Goal: Navigation & Orientation: Find specific page/section

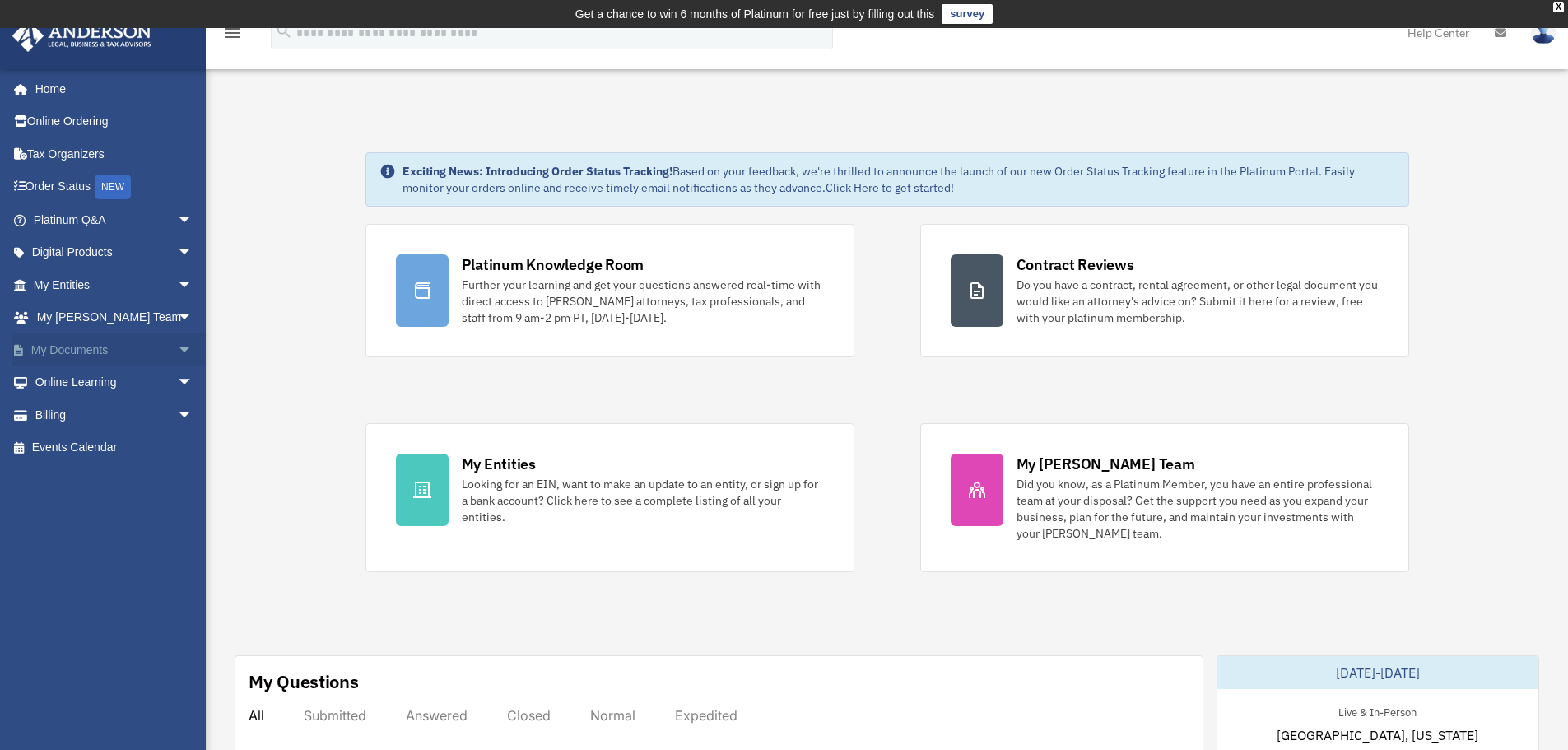
click at [177, 352] on span "arrow_drop_down" at bounding box center [193, 350] width 33 height 34
click at [90, 379] on link "Box" at bounding box center [120, 382] width 195 height 33
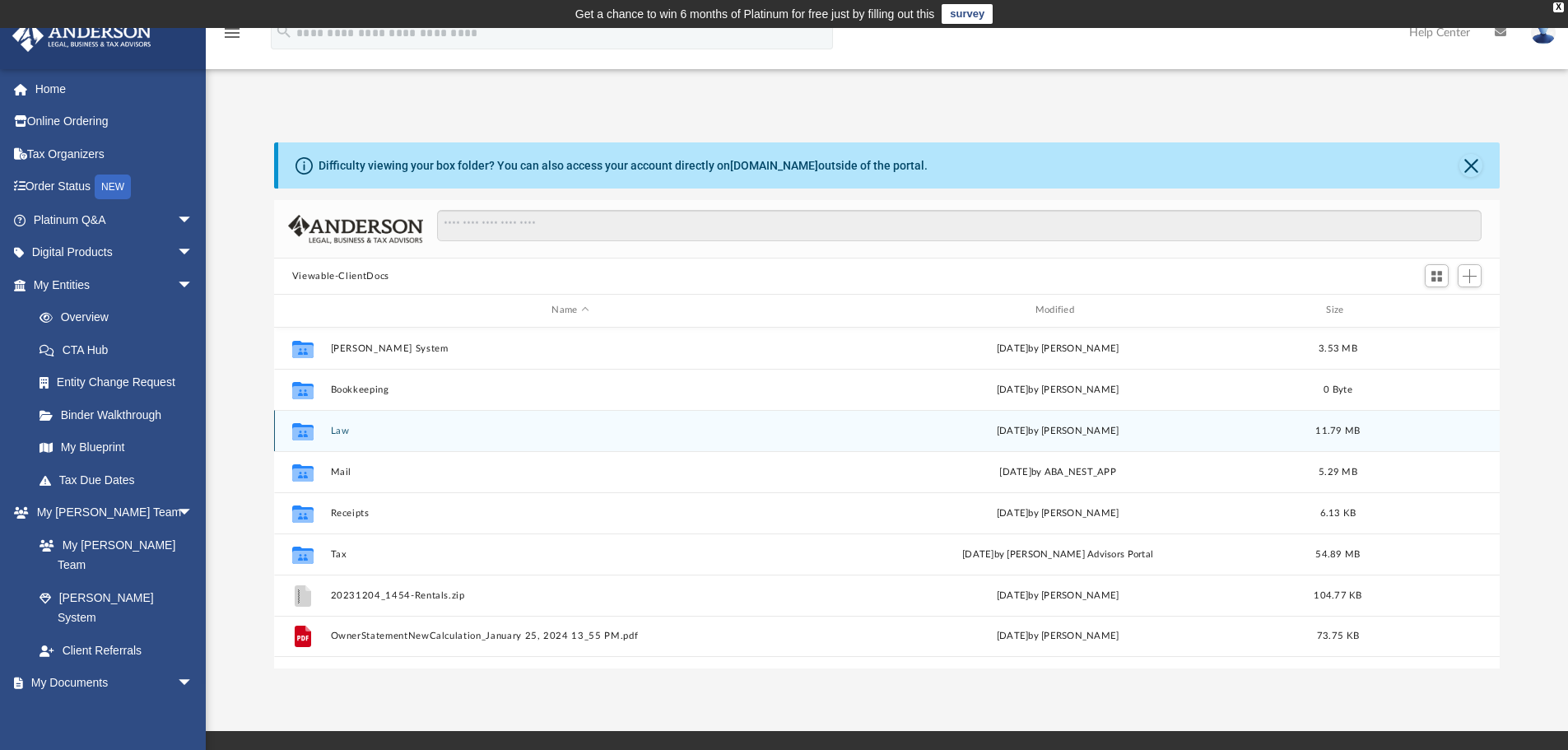
scroll to position [362, 1214]
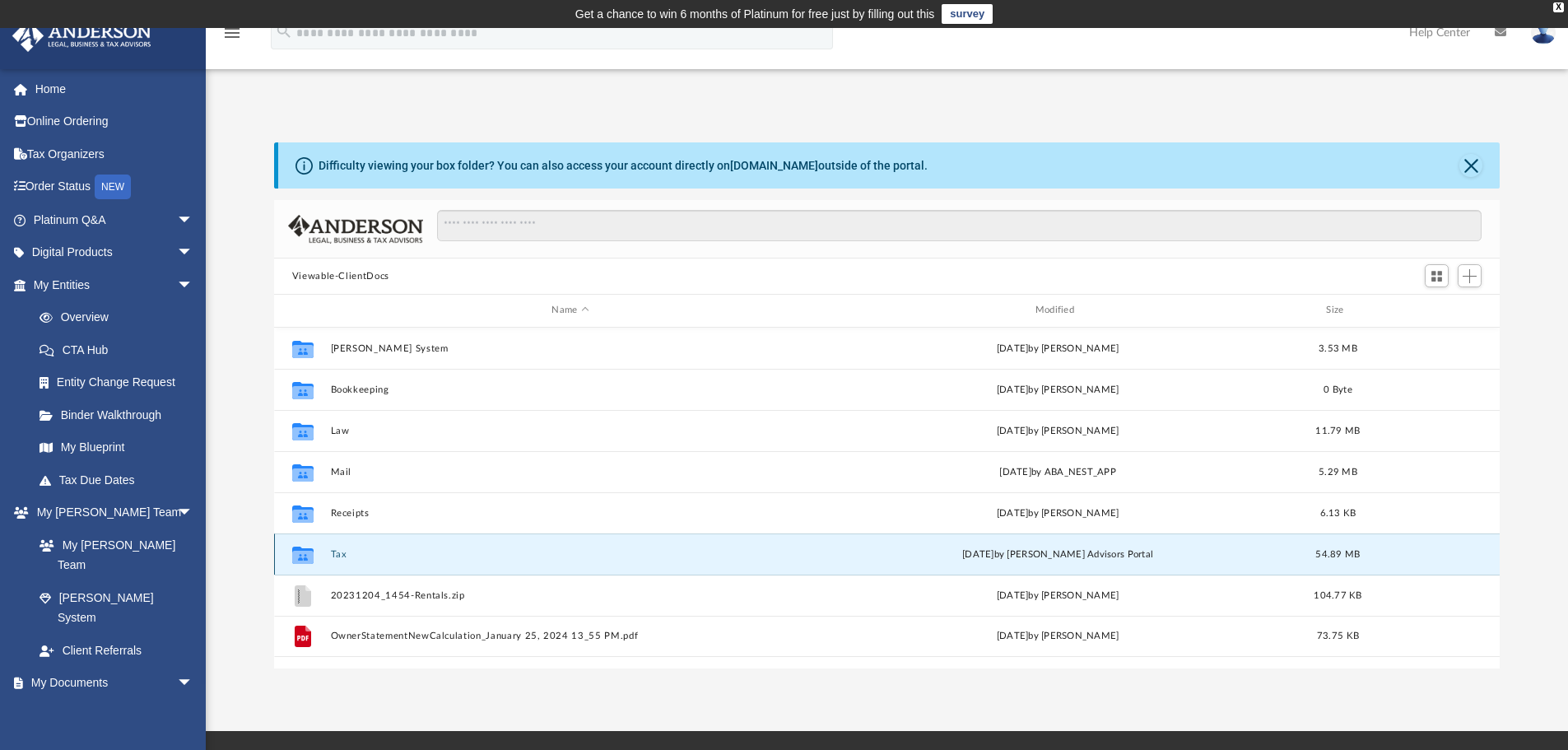
click at [341, 554] on button "Tax" at bounding box center [570, 554] width 480 height 11
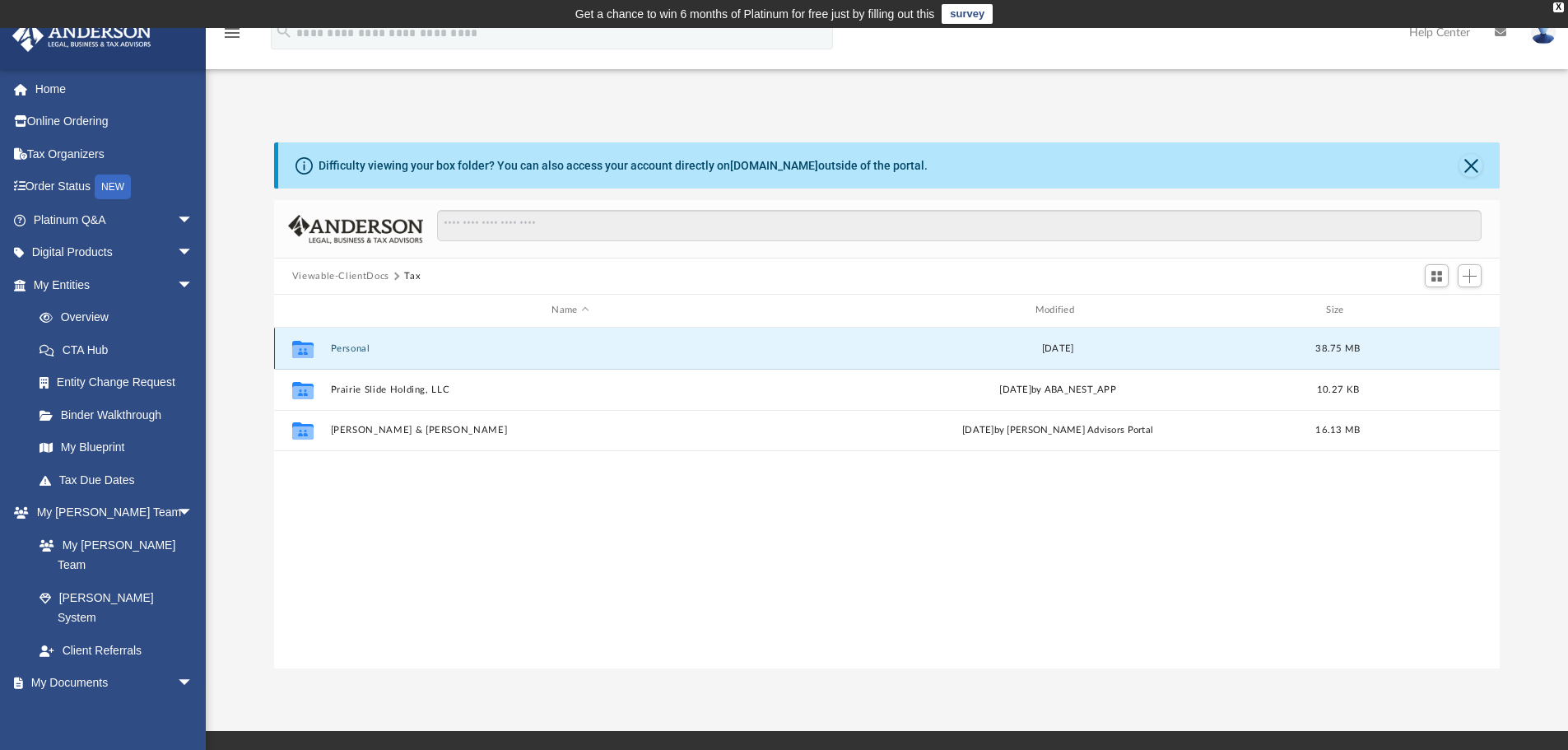
click at [362, 350] on button "Personal" at bounding box center [570, 348] width 480 height 11
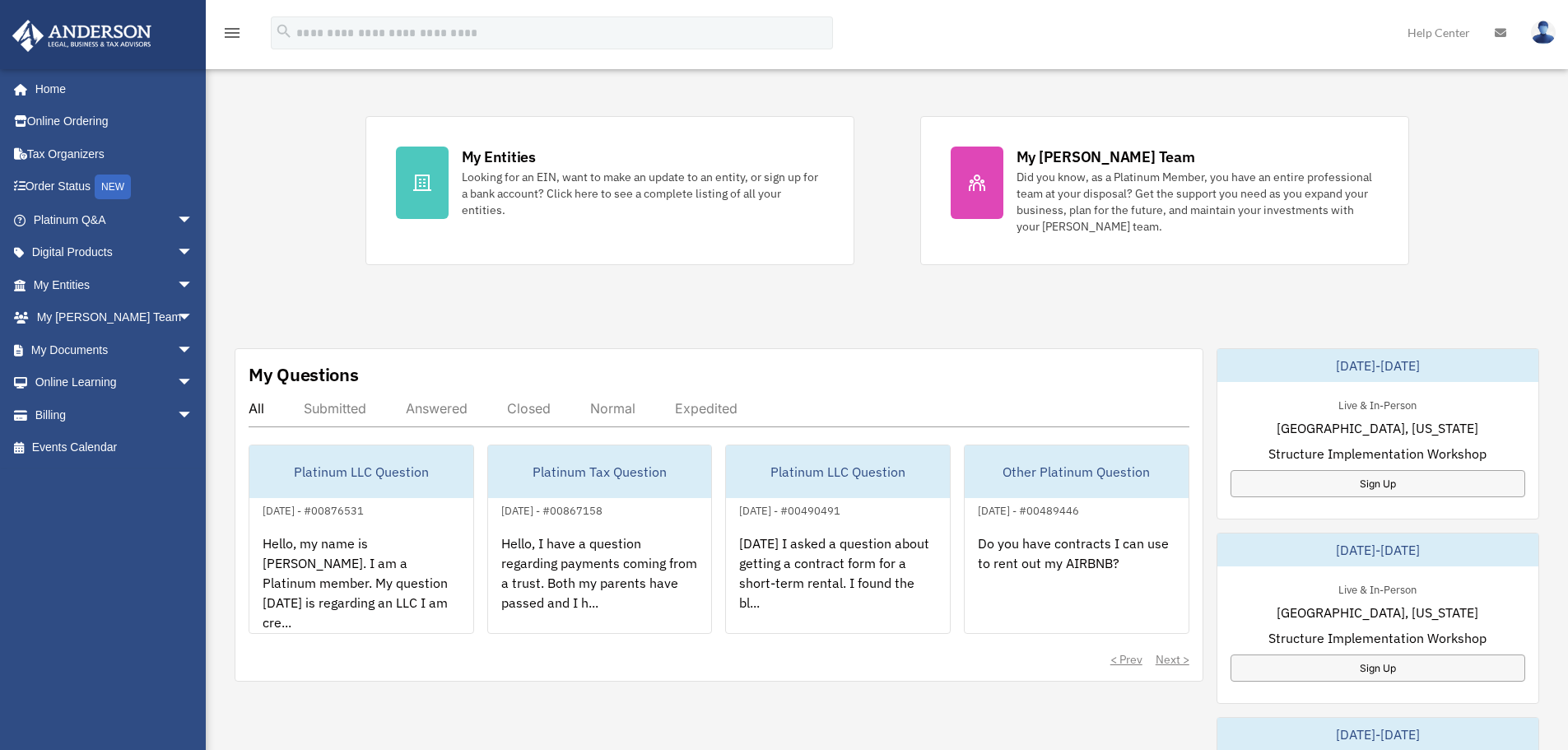
scroll to position [341, 0]
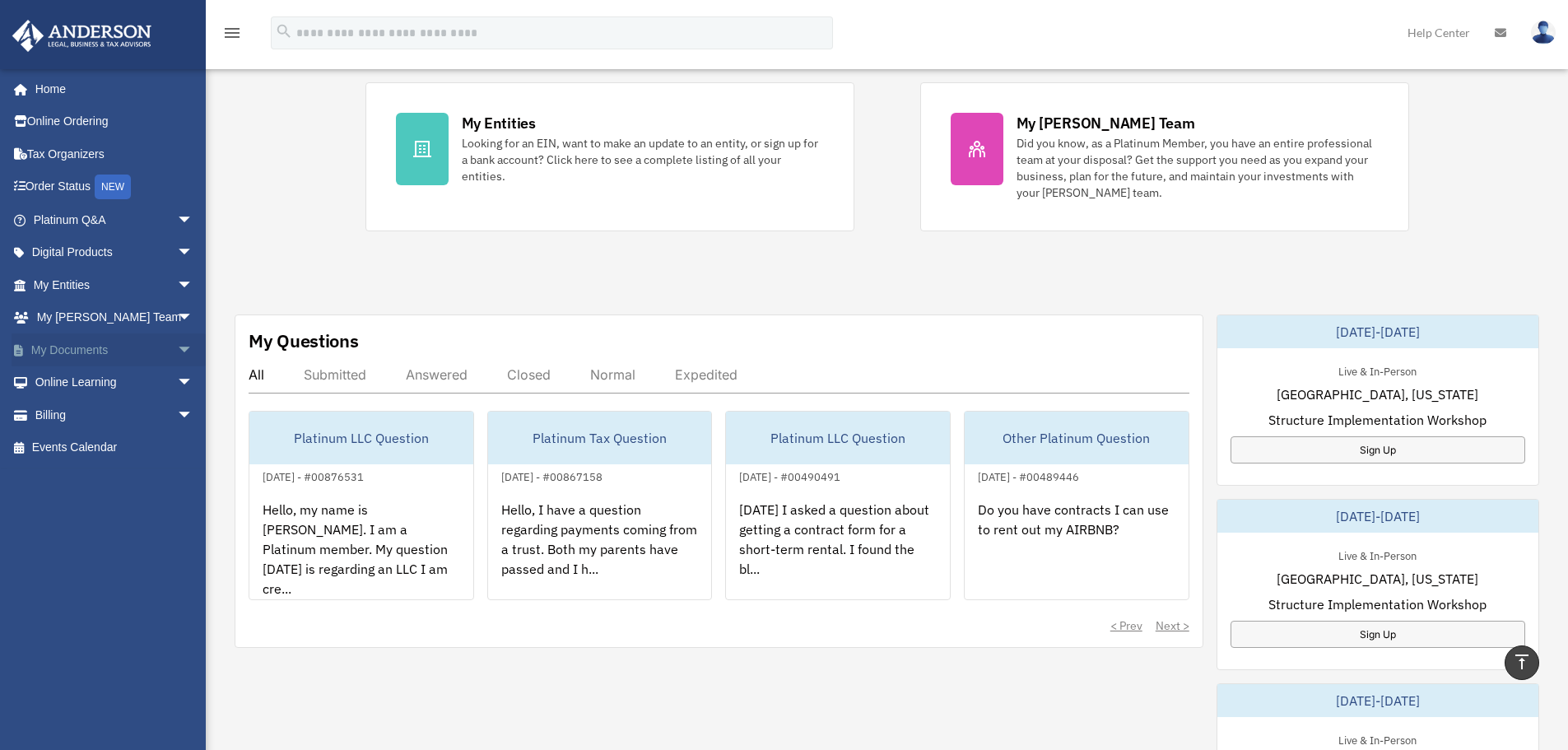
click at [177, 346] on span "arrow_drop_down" at bounding box center [193, 350] width 33 height 34
click at [97, 144] on link "Tax Organizers" at bounding box center [115, 154] width 207 height 33
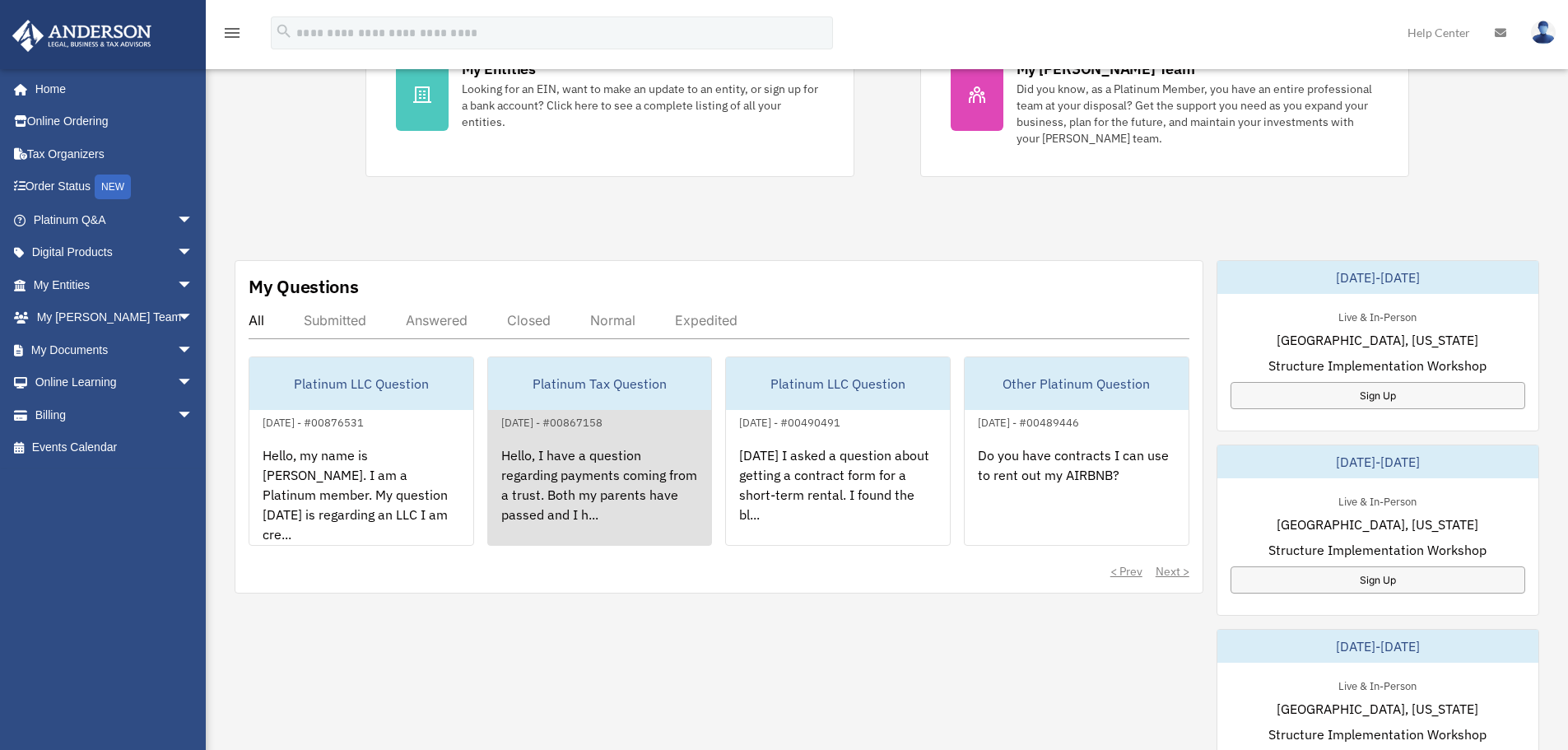
scroll to position [412, 0]
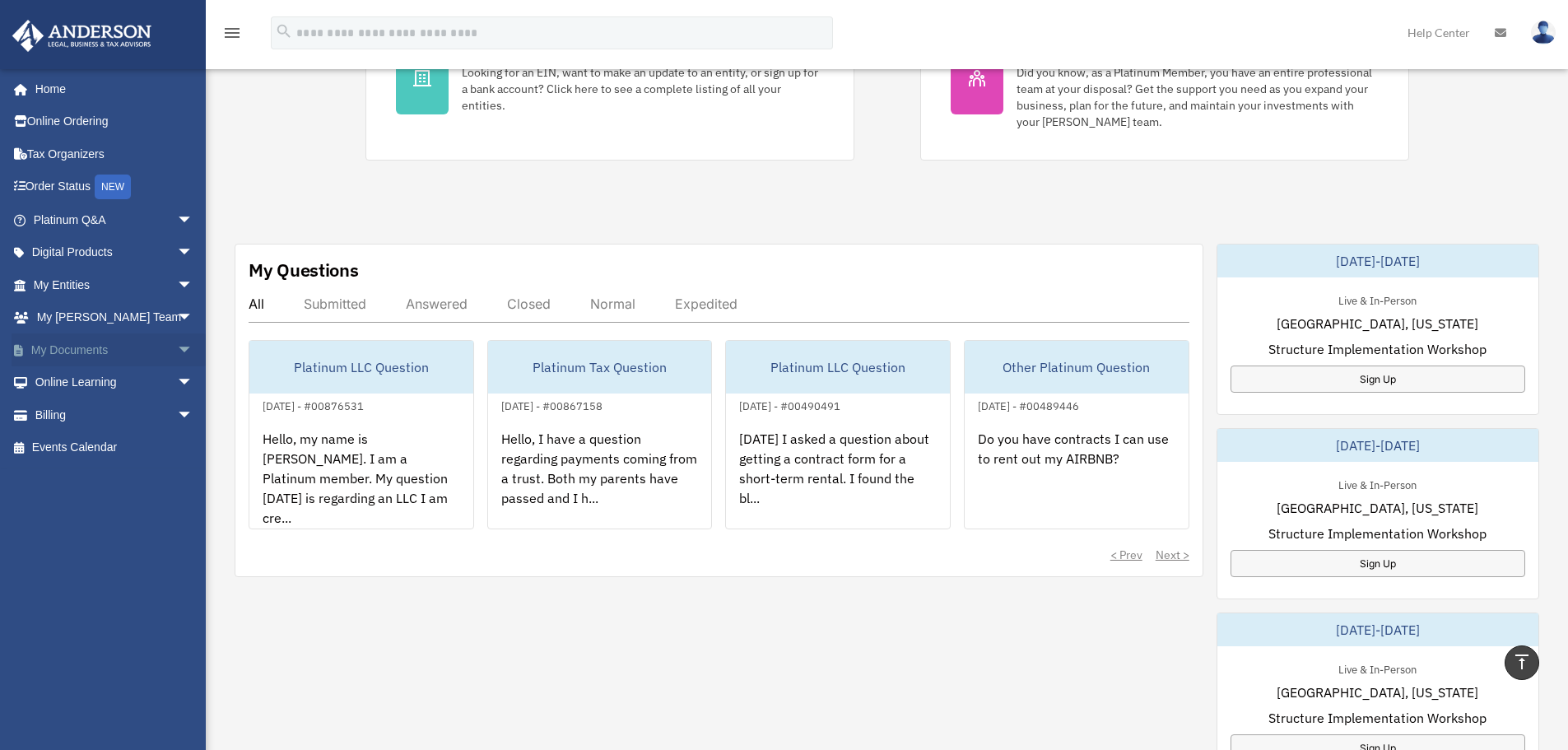
click at [78, 360] on link "My Documents arrow_drop_down" at bounding box center [115, 349] width 207 height 33
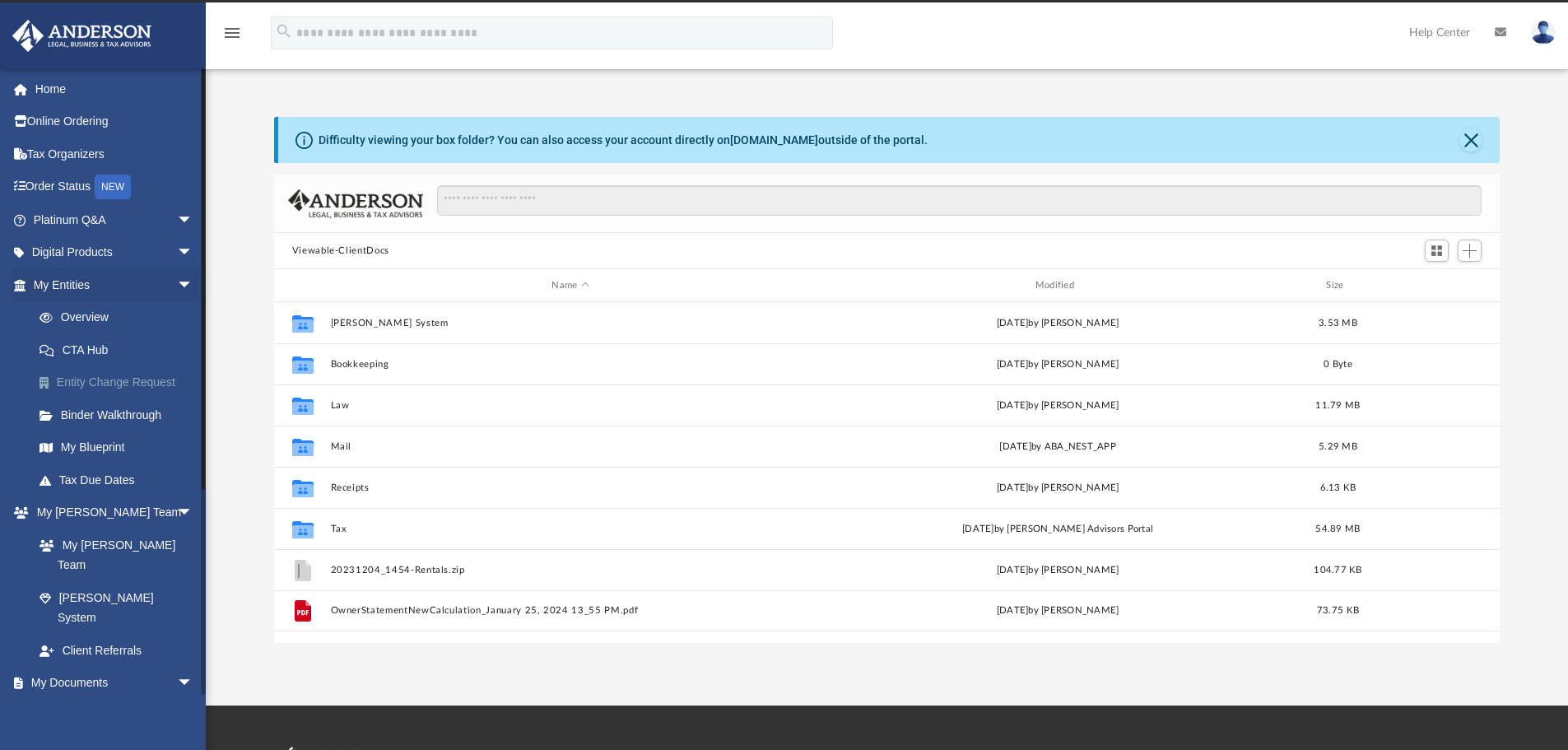
scroll to position [362, 1214]
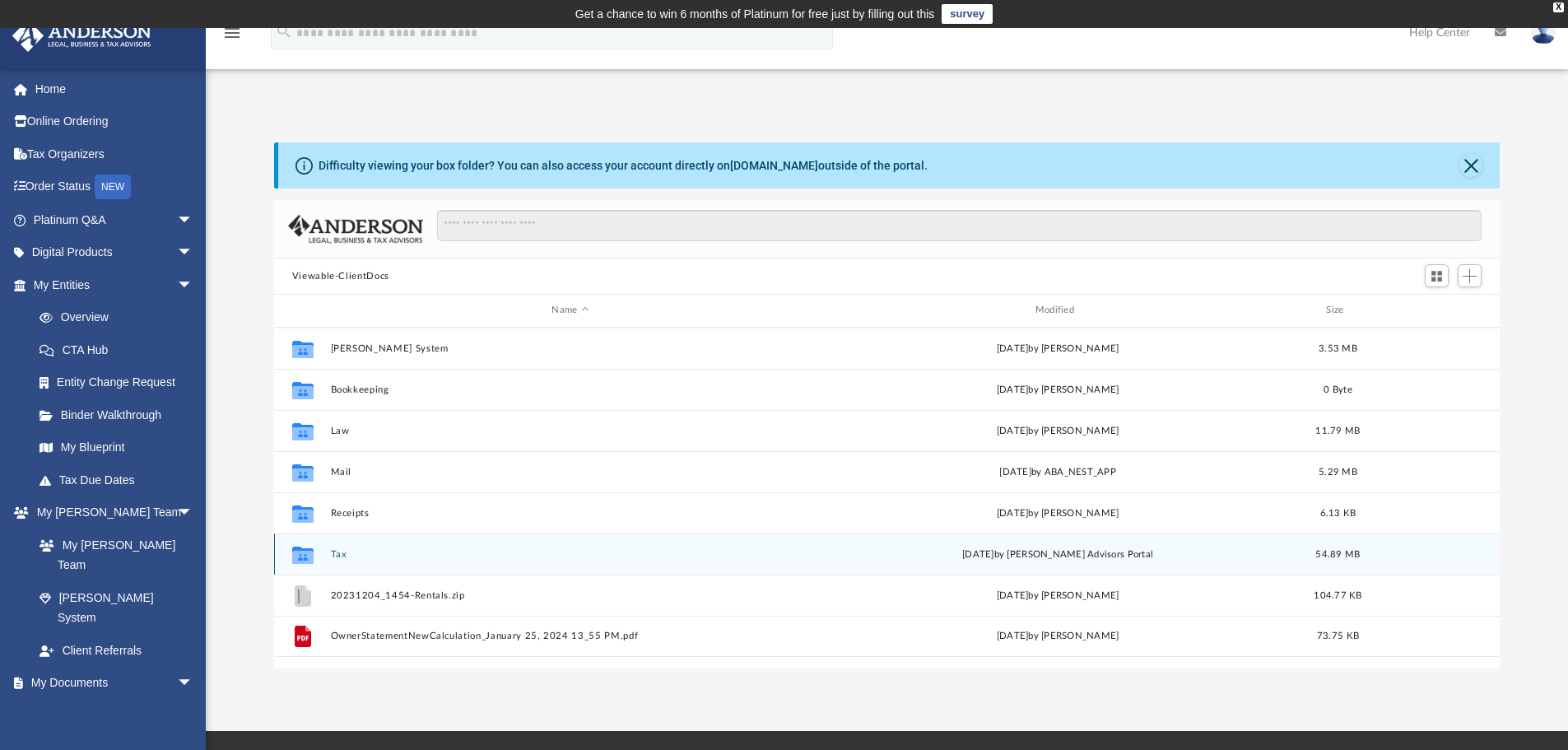
click at [981, 546] on div "[DATE] by [PERSON_NAME] Advisors Portal" at bounding box center [1057, 553] width 480 height 15
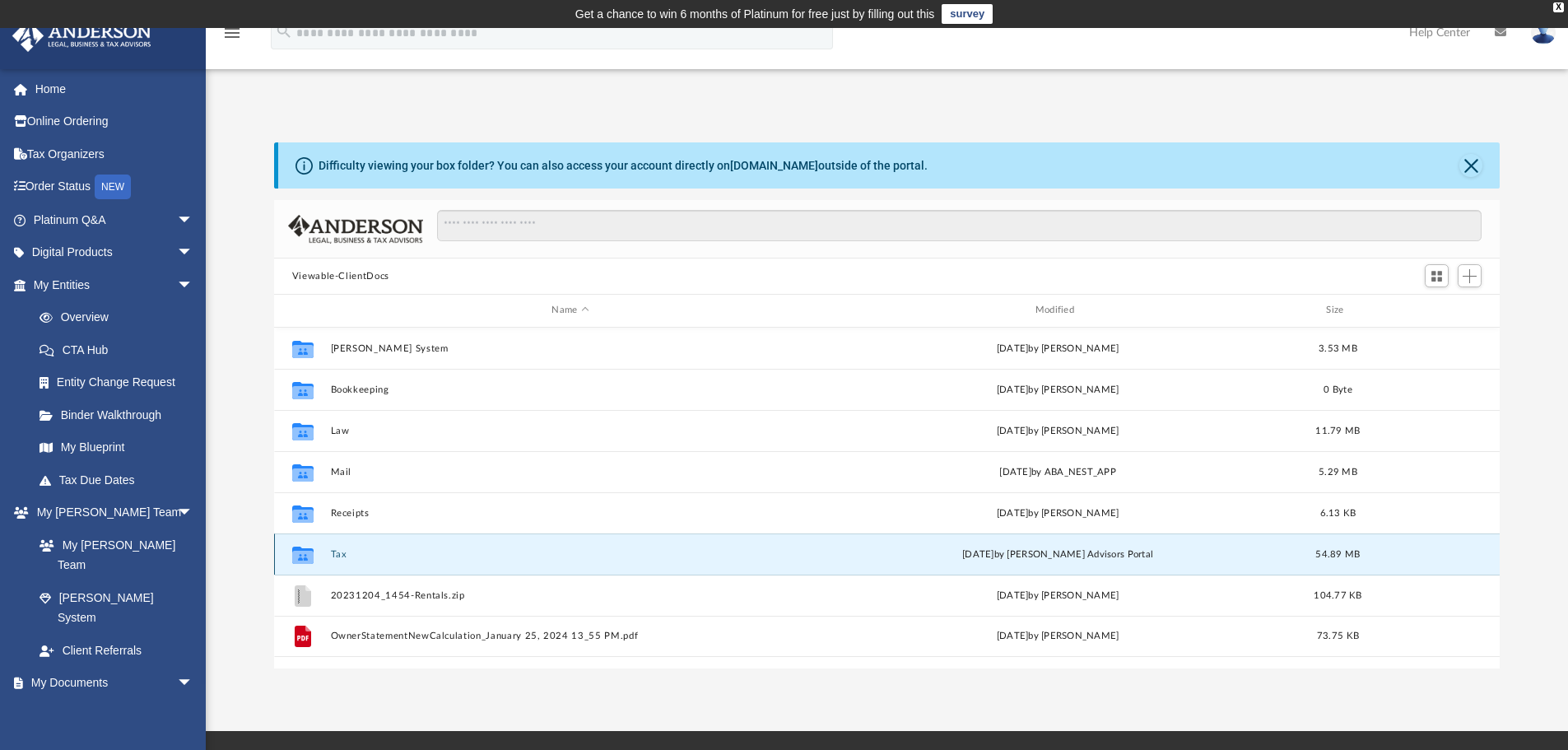
click at [981, 546] on div "[DATE] by [PERSON_NAME] Advisors Portal" at bounding box center [1057, 553] width 480 height 15
click at [982, 546] on div "[DATE] by [PERSON_NAME] Advisors Portal" at bounding box center [1057, 553] width 480 height 15
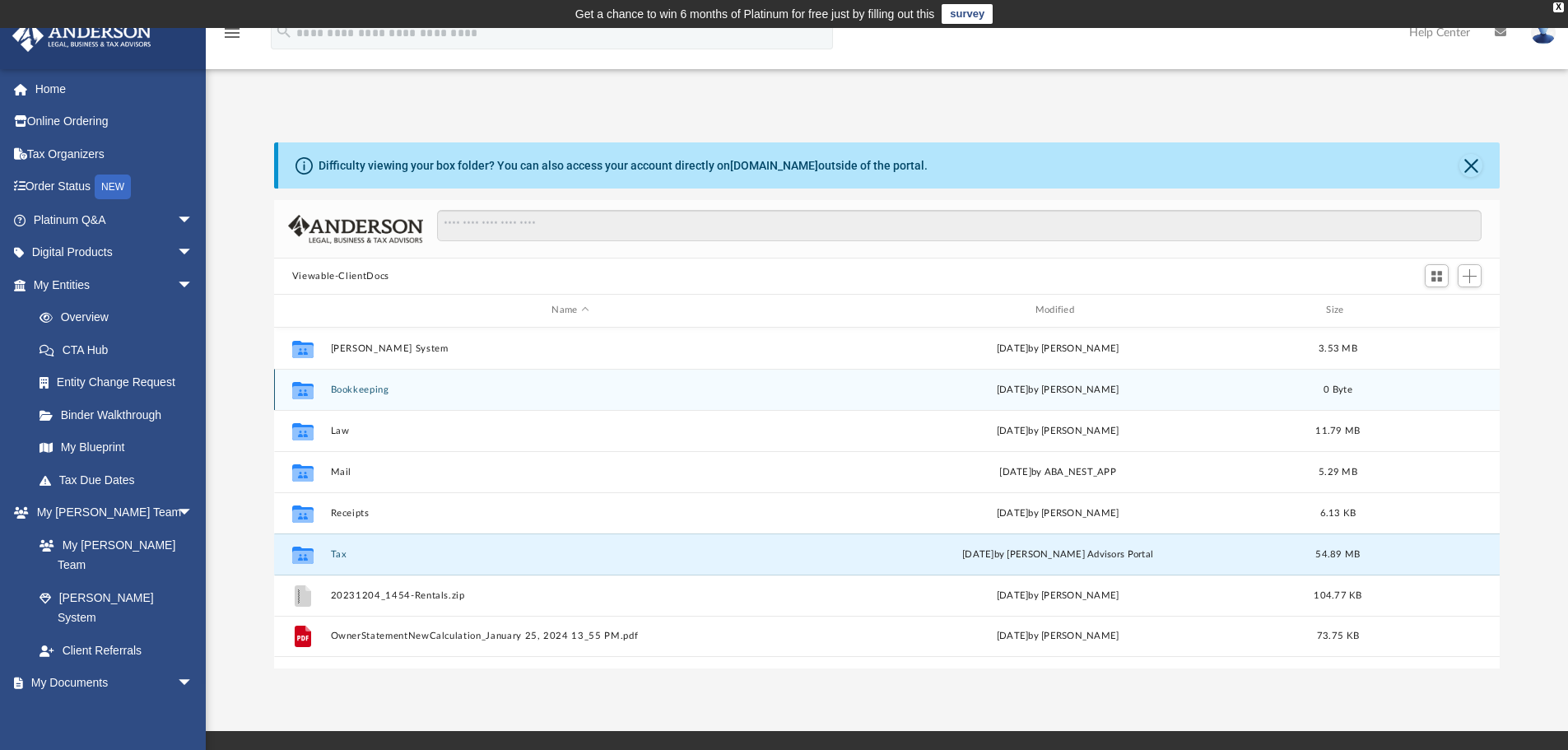
click at [314, 392] on icon "Collaborated Folder" at bounding box center [303, 390] width 27 height 27
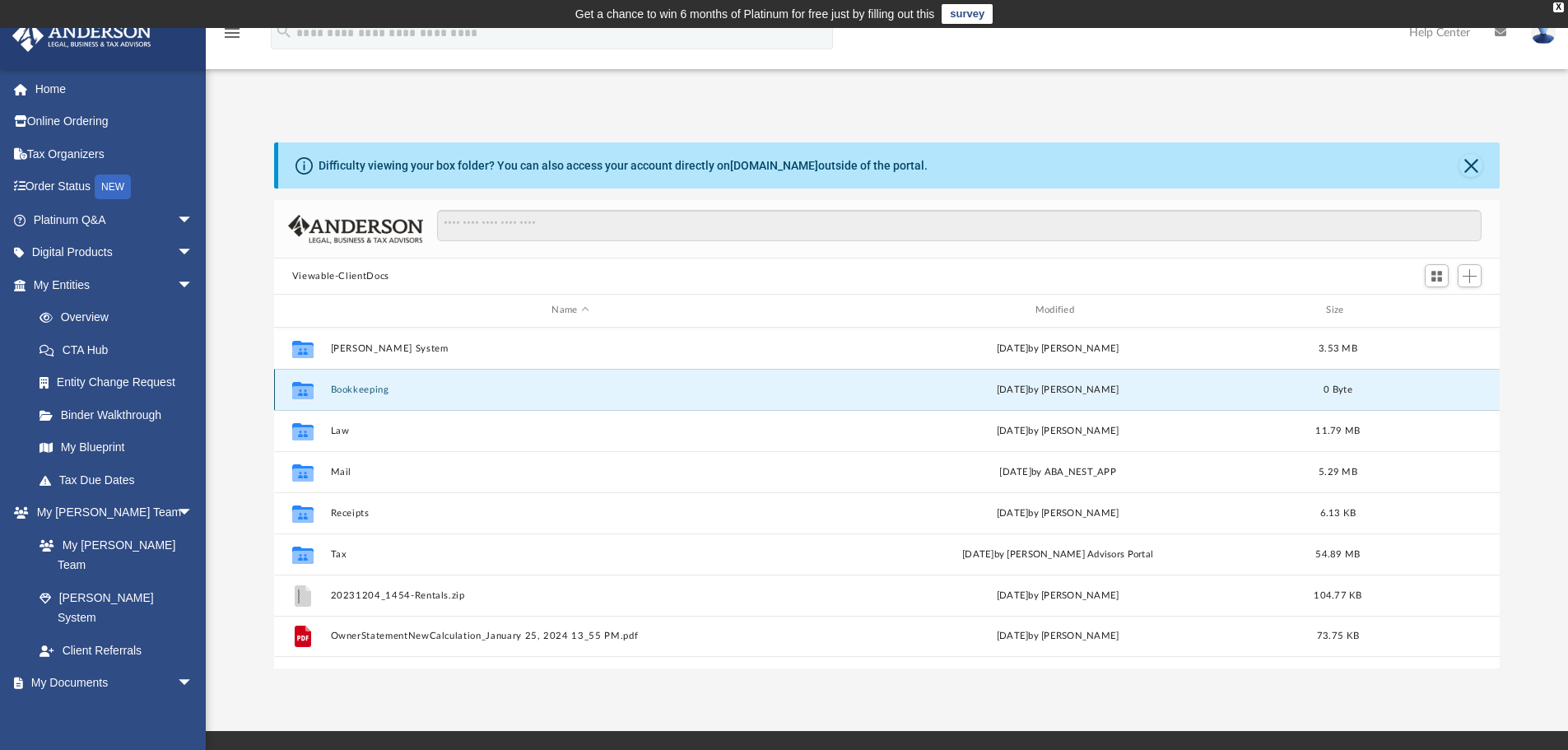
click at [314, 392] on icon "Collaborated Folder" at bounding box center [303, 390] width 27 height 27
click at [352, 384] on button "Bookkeeping" at bounding box center [570, 390] width 480 height 11
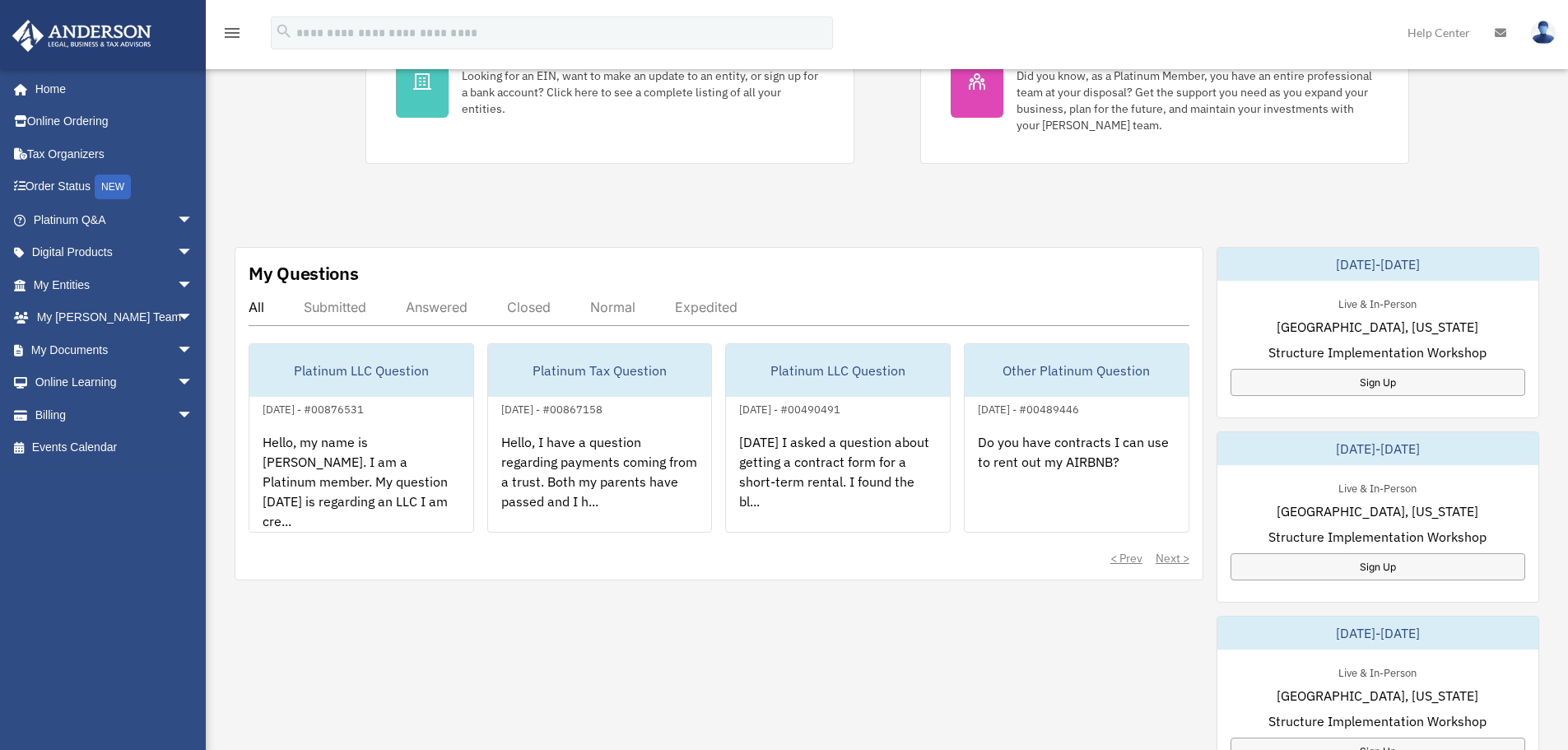
scroll to position [412, 0]
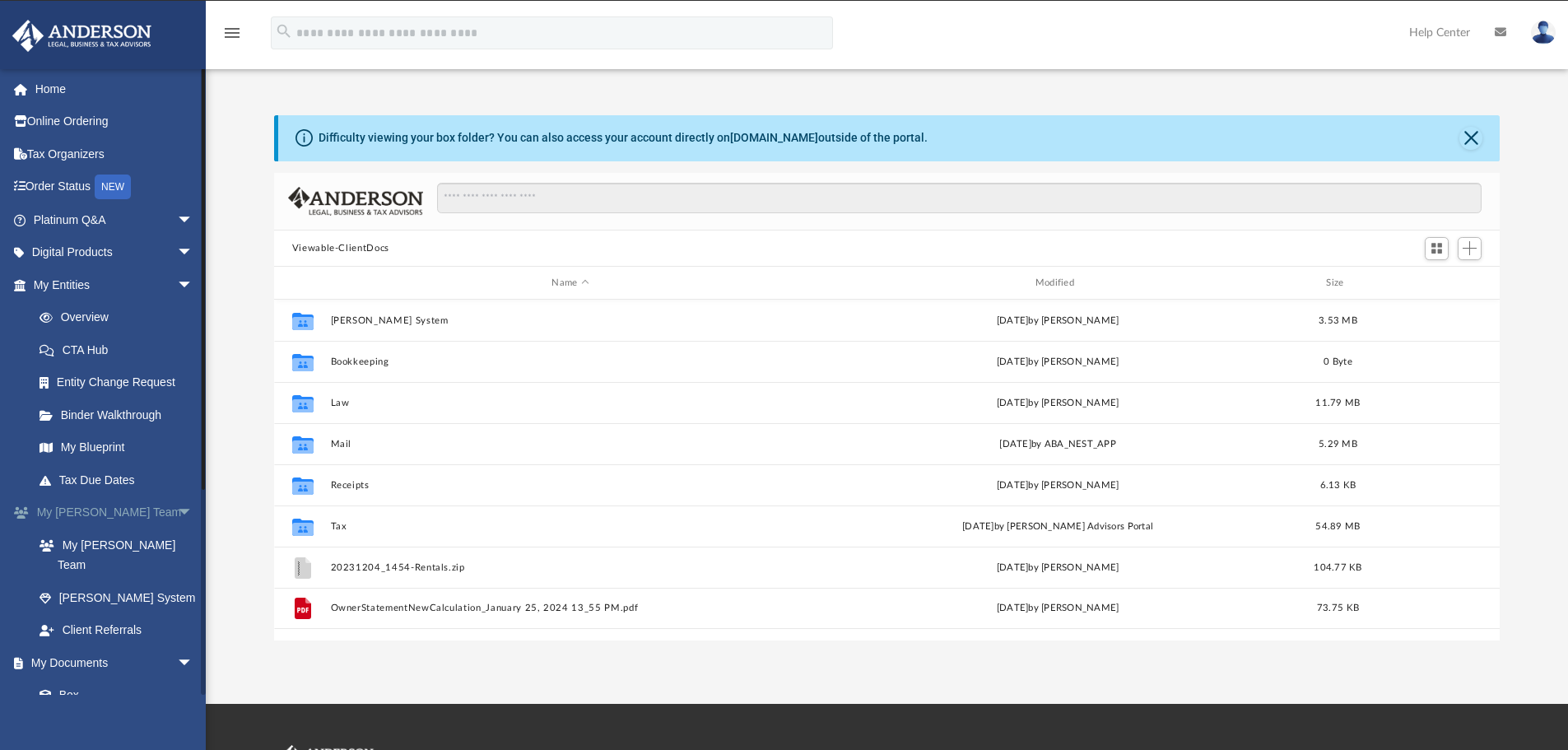
scroll to position [362, 1214]
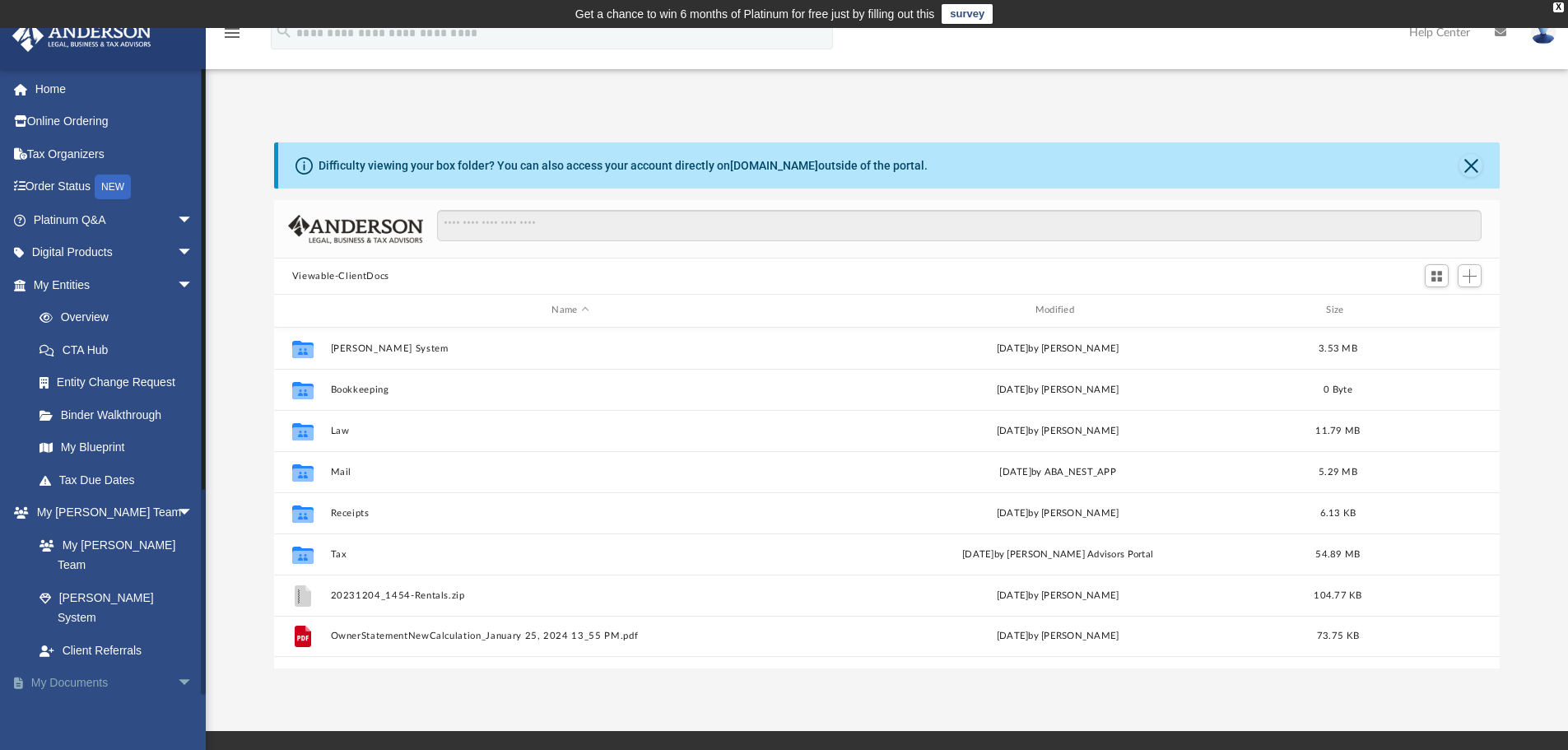
click at [77, 666] on link "My Documents arrow_drop_down" at bounding box center [115, 682] width 207 height 33
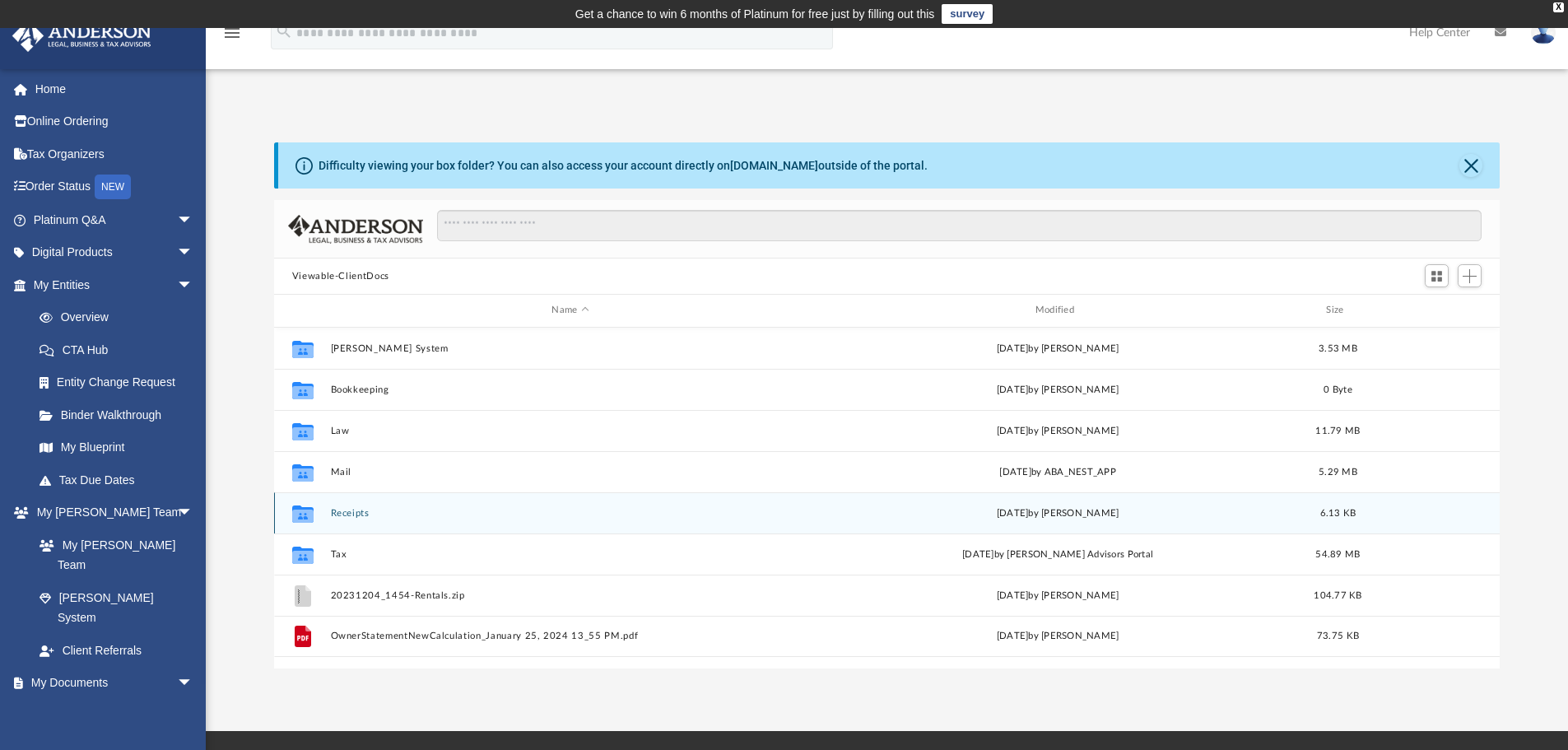
click at [346, 515] on button "Receipts" at bounding box center [570, 513] width 480 height 11
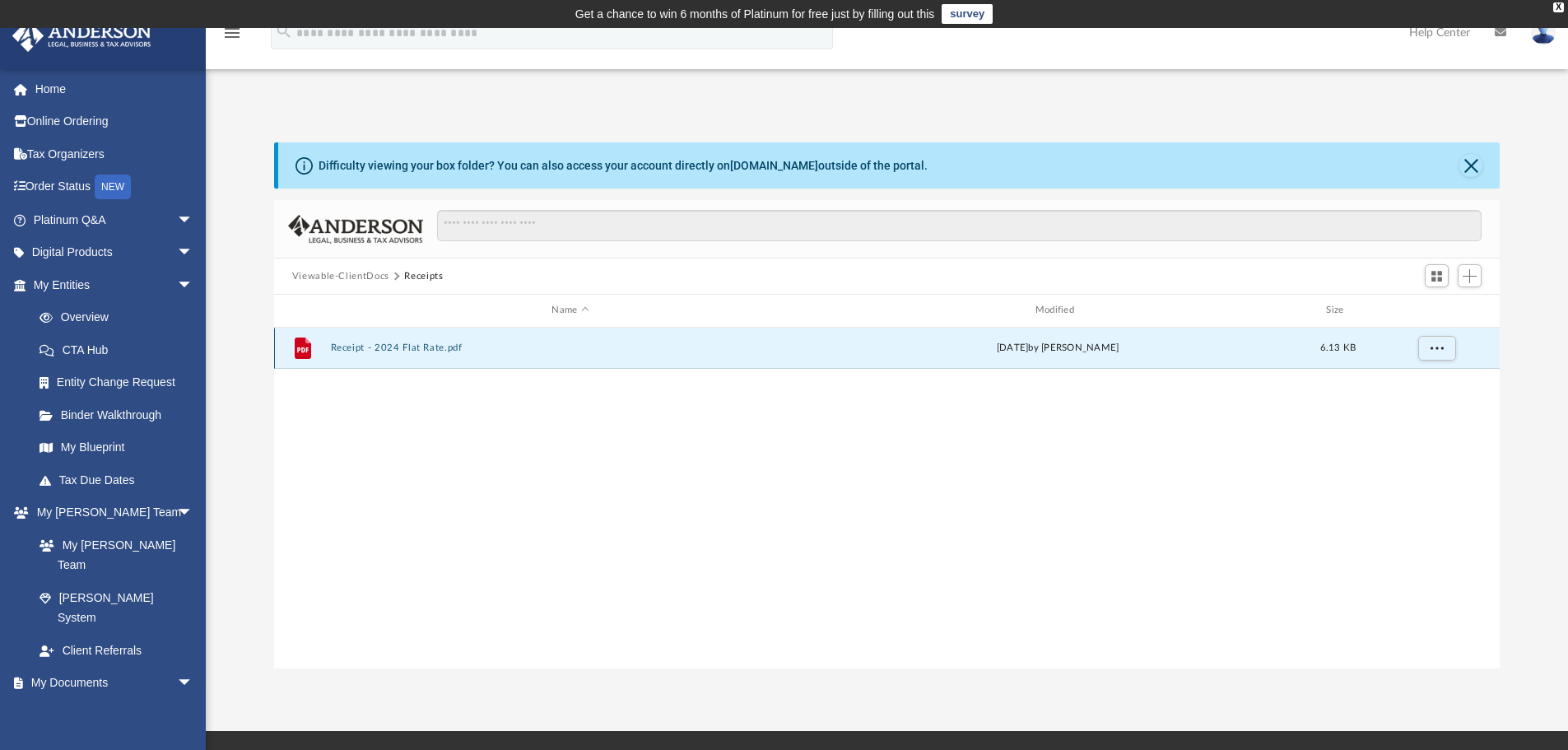
click at [445, 352] on button "Receipt - 2024 Flat Rate.pdf" at bounding box center [570, 347] width 480 height 11
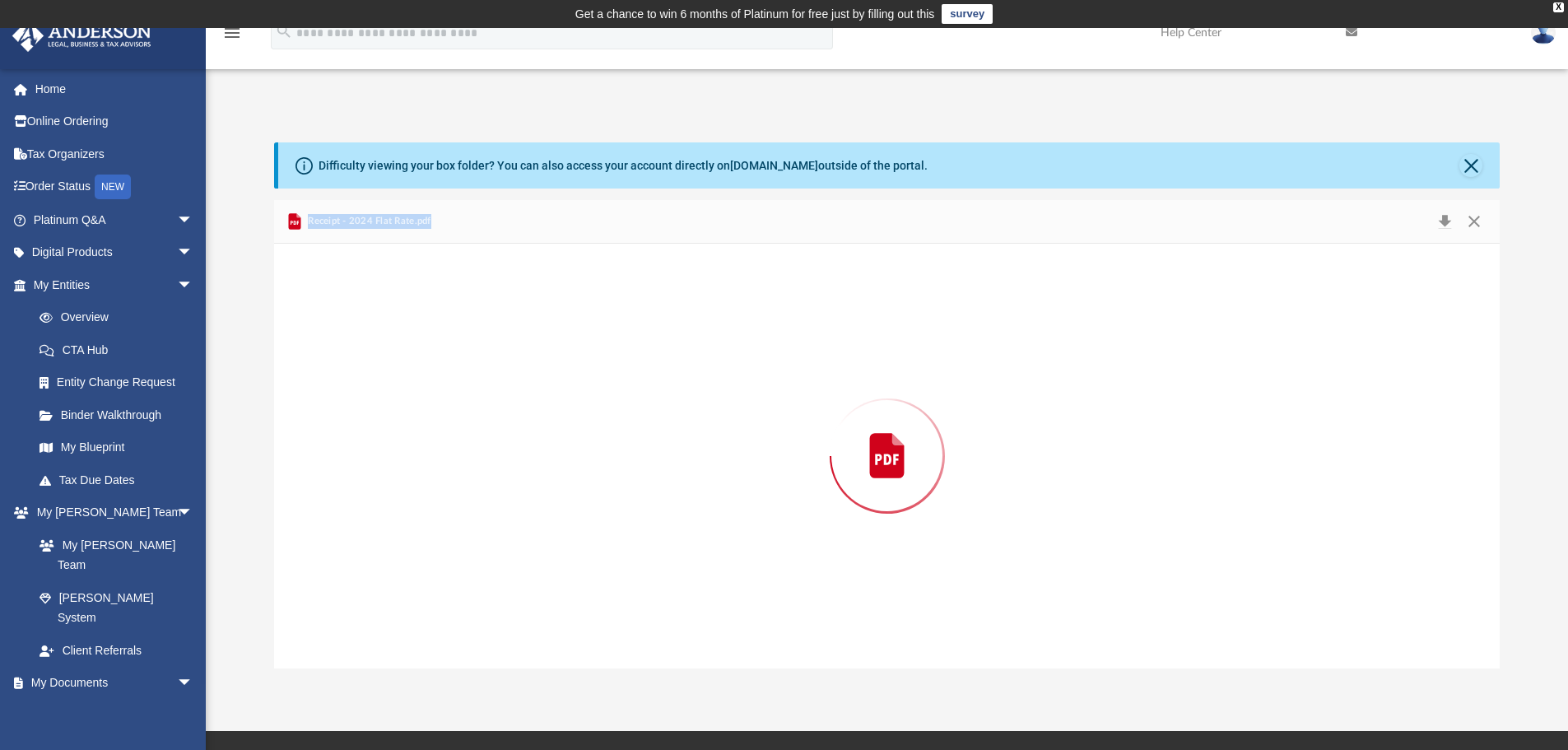
click at [446, 352] on div "Preview" at bounding box center [887, 456] width 1227 height 425
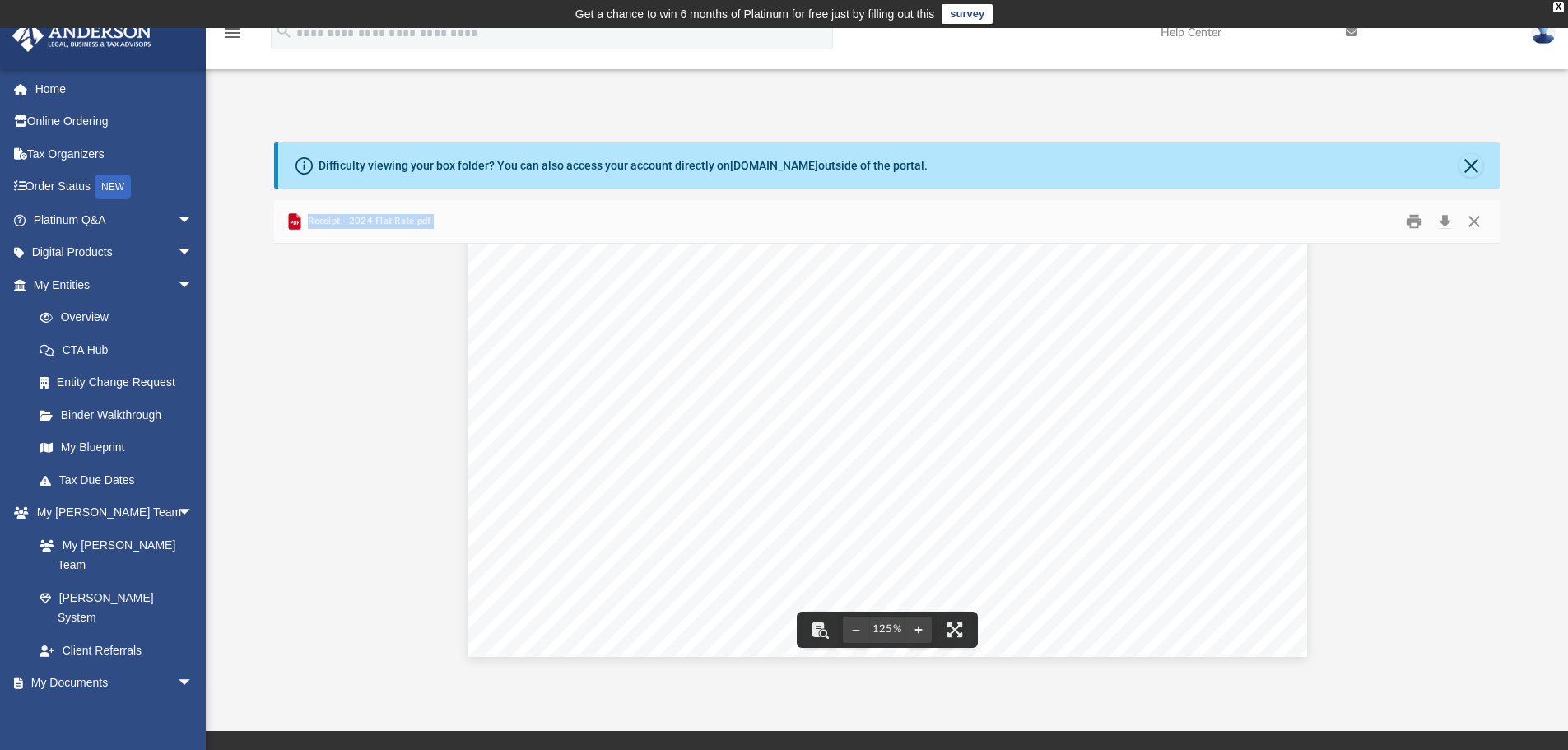
scroll to position [686, 0]
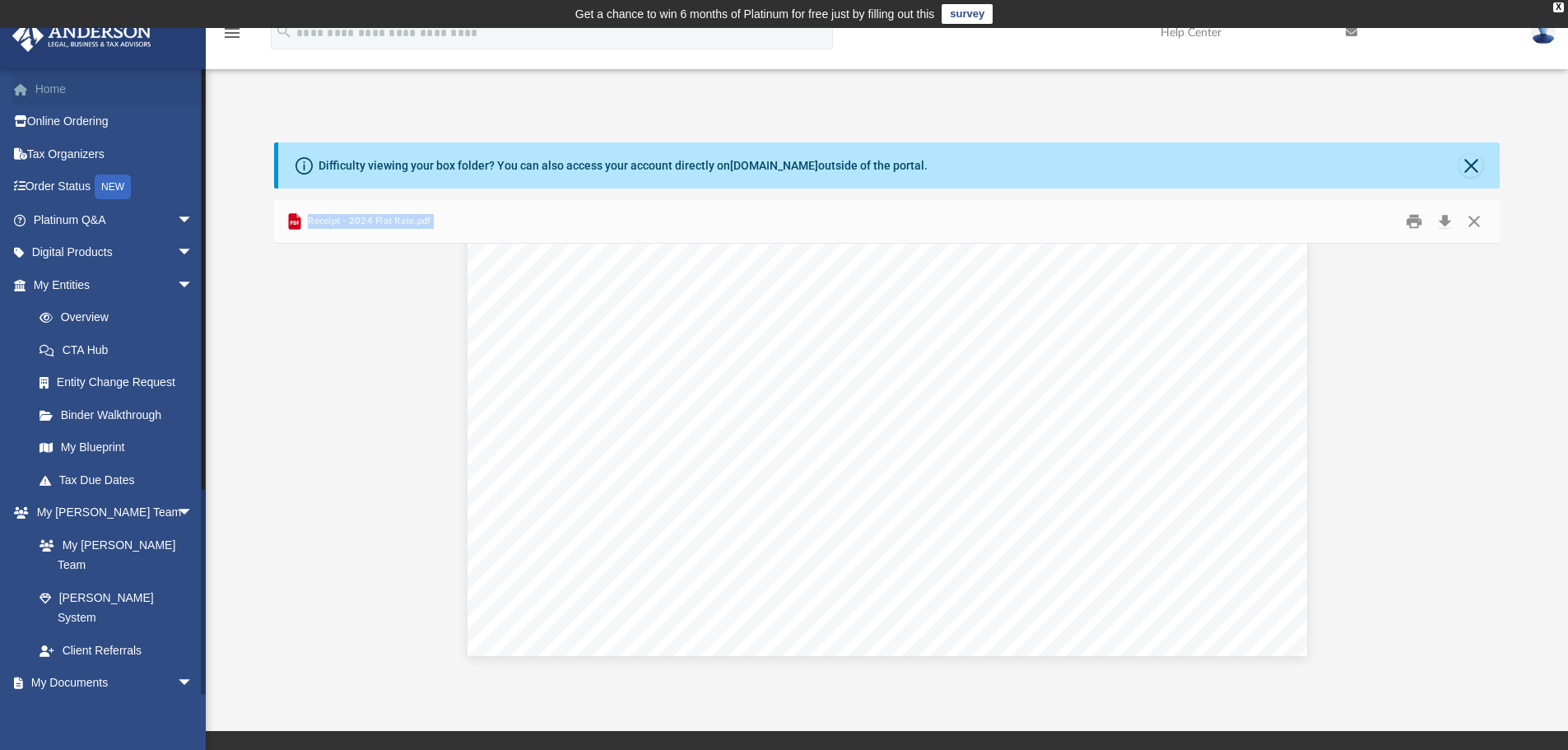
click at [80, 86] on link "Home" at bounding box center [115, 88] width 207 height 33
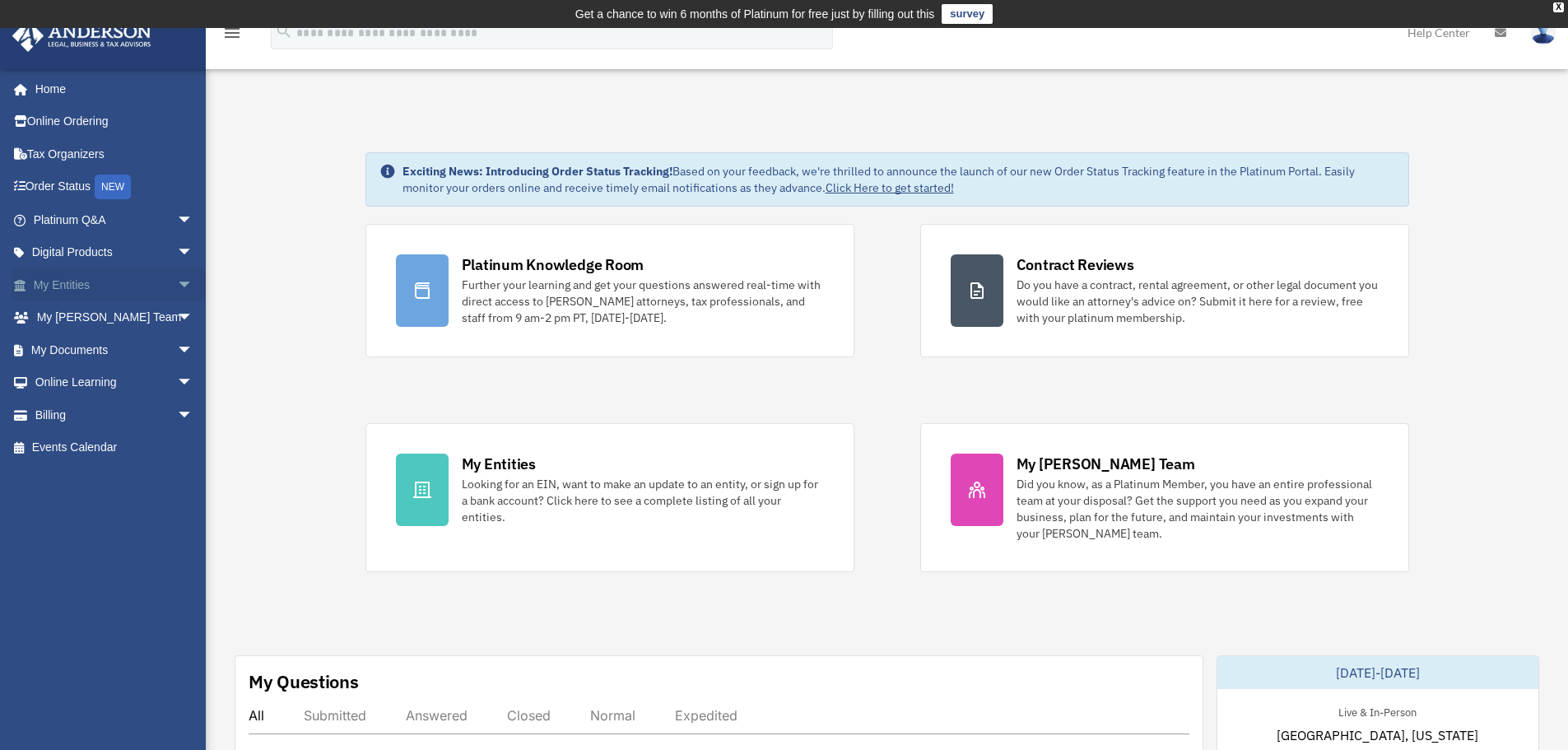
click at [87, 287] on link "My Entities arrow_drop_down" at bounding box center [115, 284] width 207 height 33
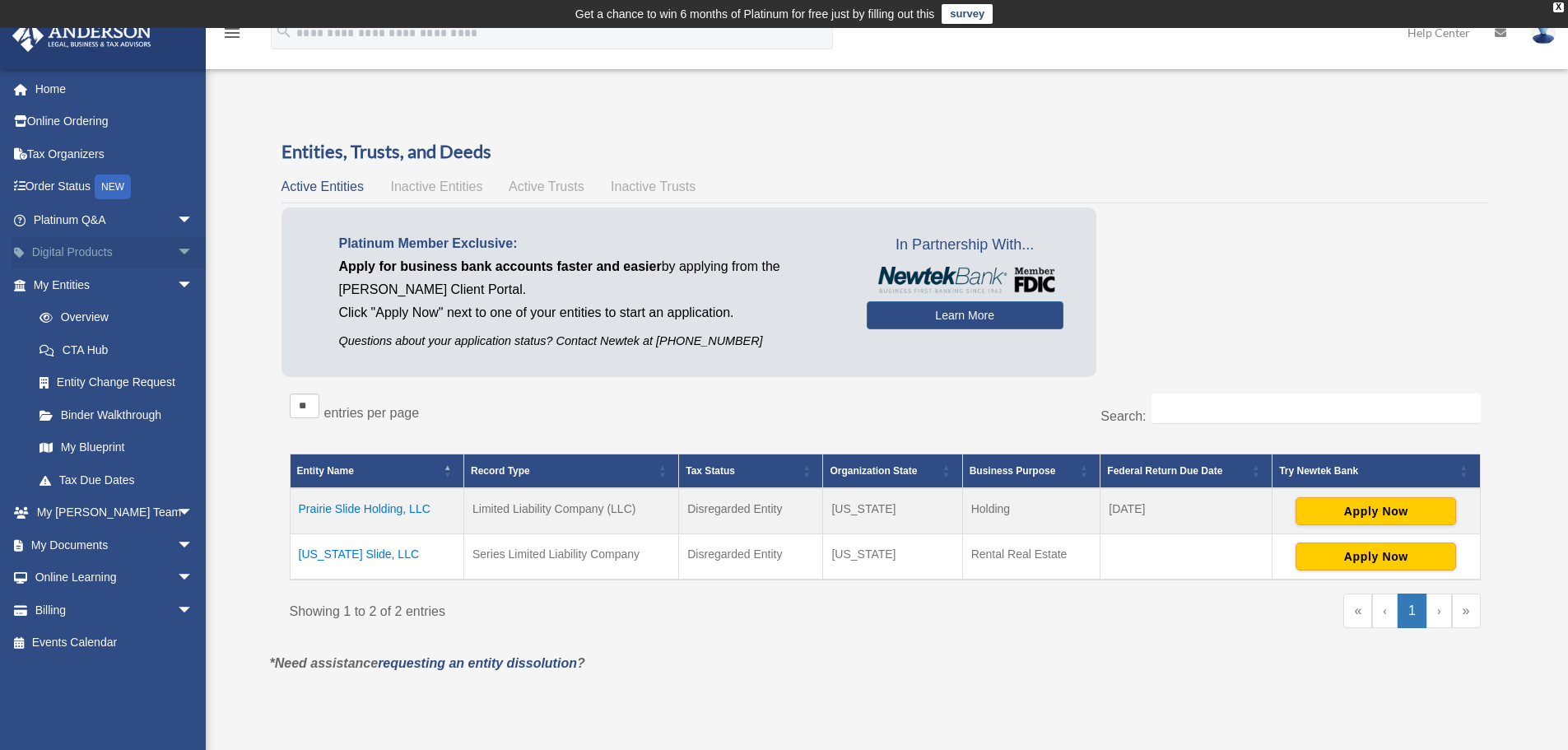
click at [103, 251] on link "Digital Products arrow_drop_down" at bounding box center [115, 252] width 207 height 33
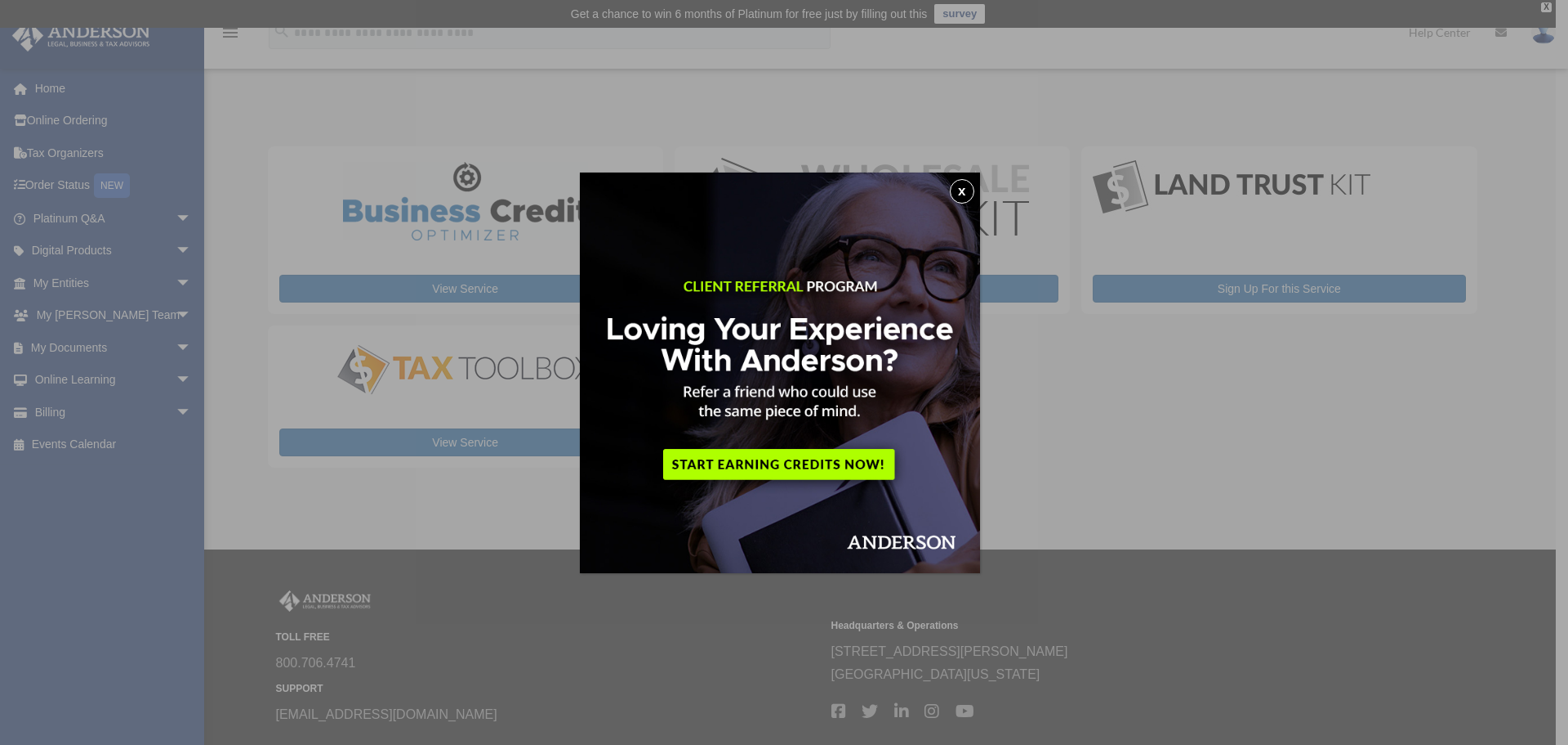
click at [965, 194] on button "x" at bounding box center [962, 191] width 25 height 25
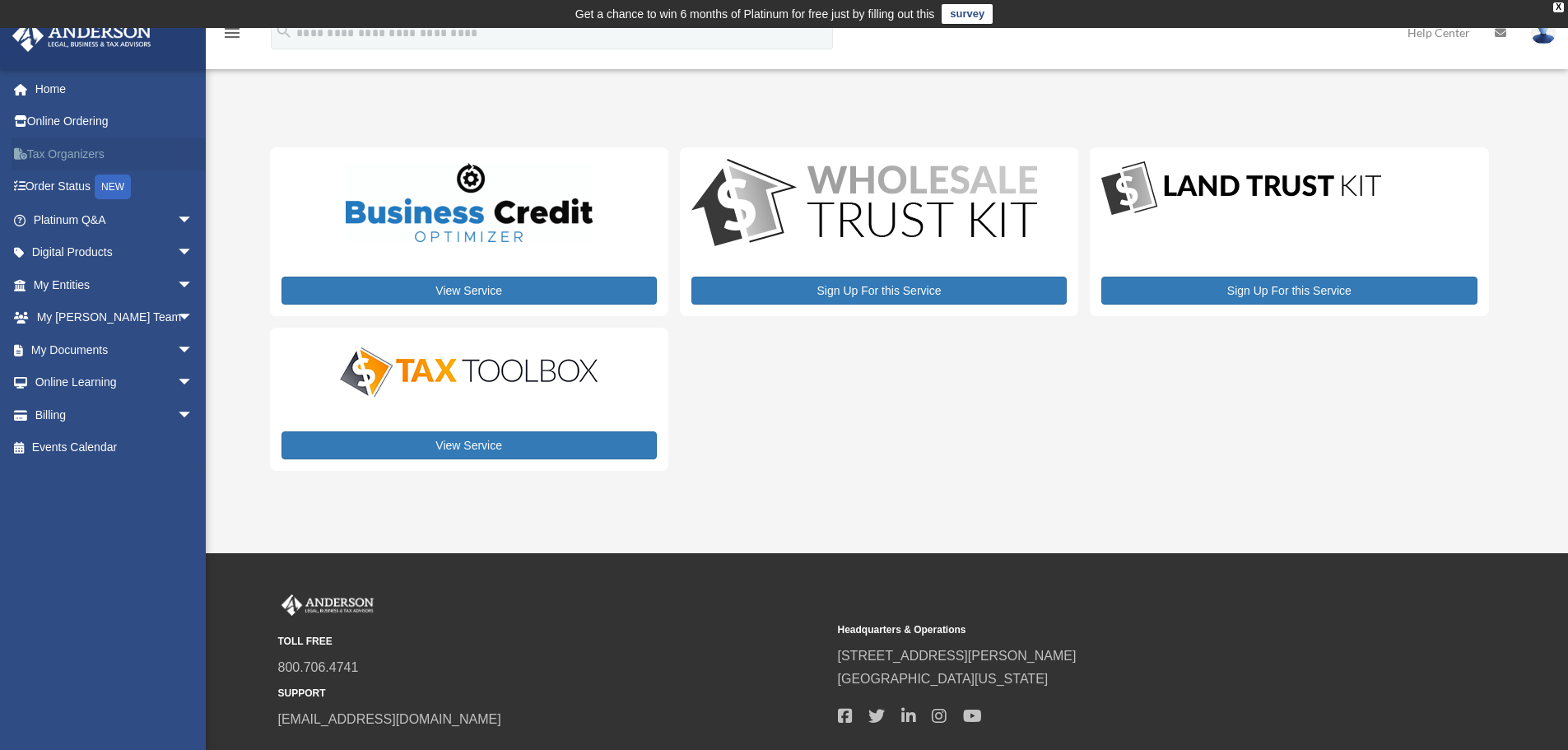
click at [94, 155] on link "Tax Organizers" at bounding box center [115, 154] width 207 height 33
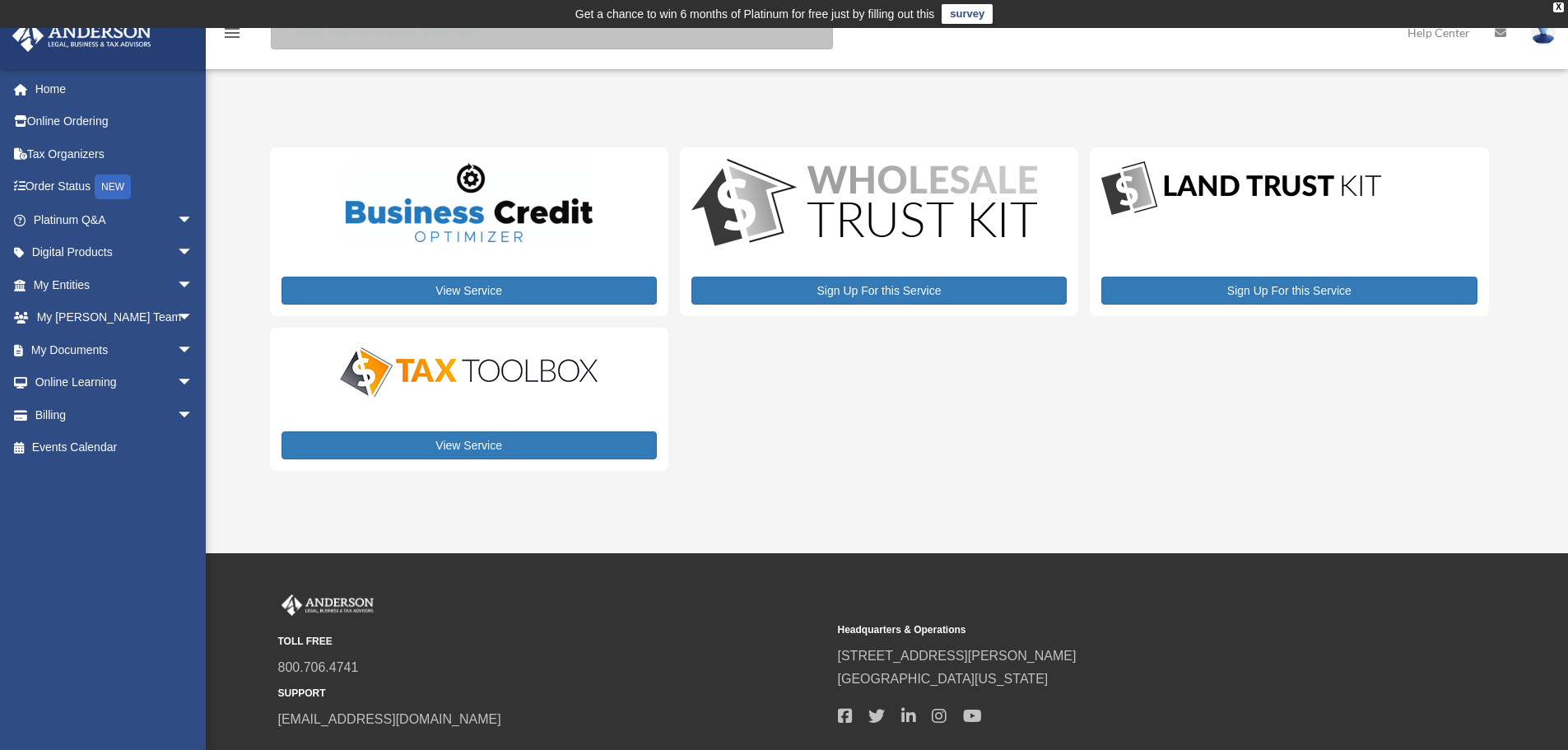
click at [351, 42] on input "search" at bounding box center [552, 33] width 562 height 33
type input "***"
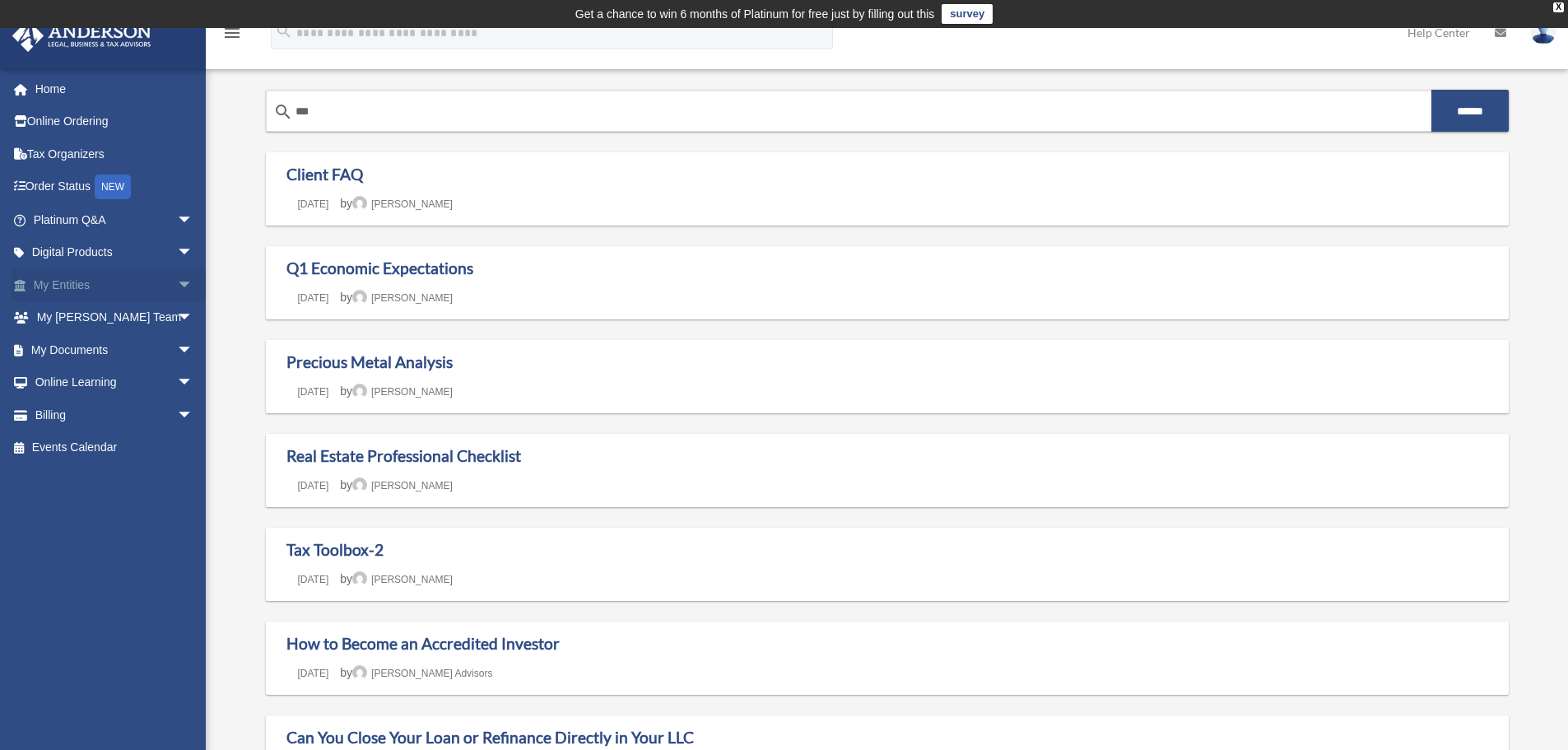
click at [177, 292] on span "arrow_drop_down" at bounding box center [193, 285] width 33 height 34
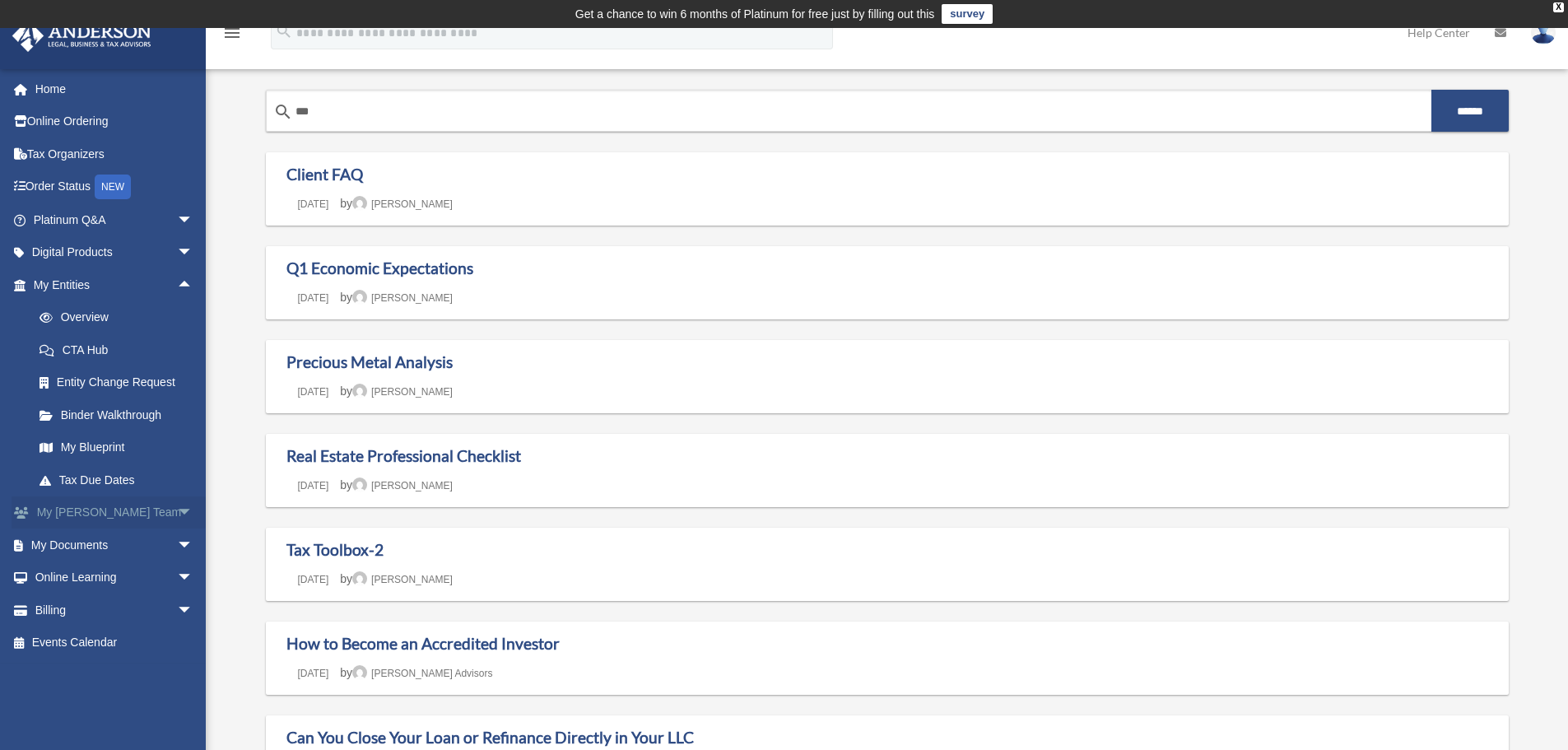
click at [177, 511] on span "arrow_drop_down" at bounding box center [193, 513] width 33 height 34
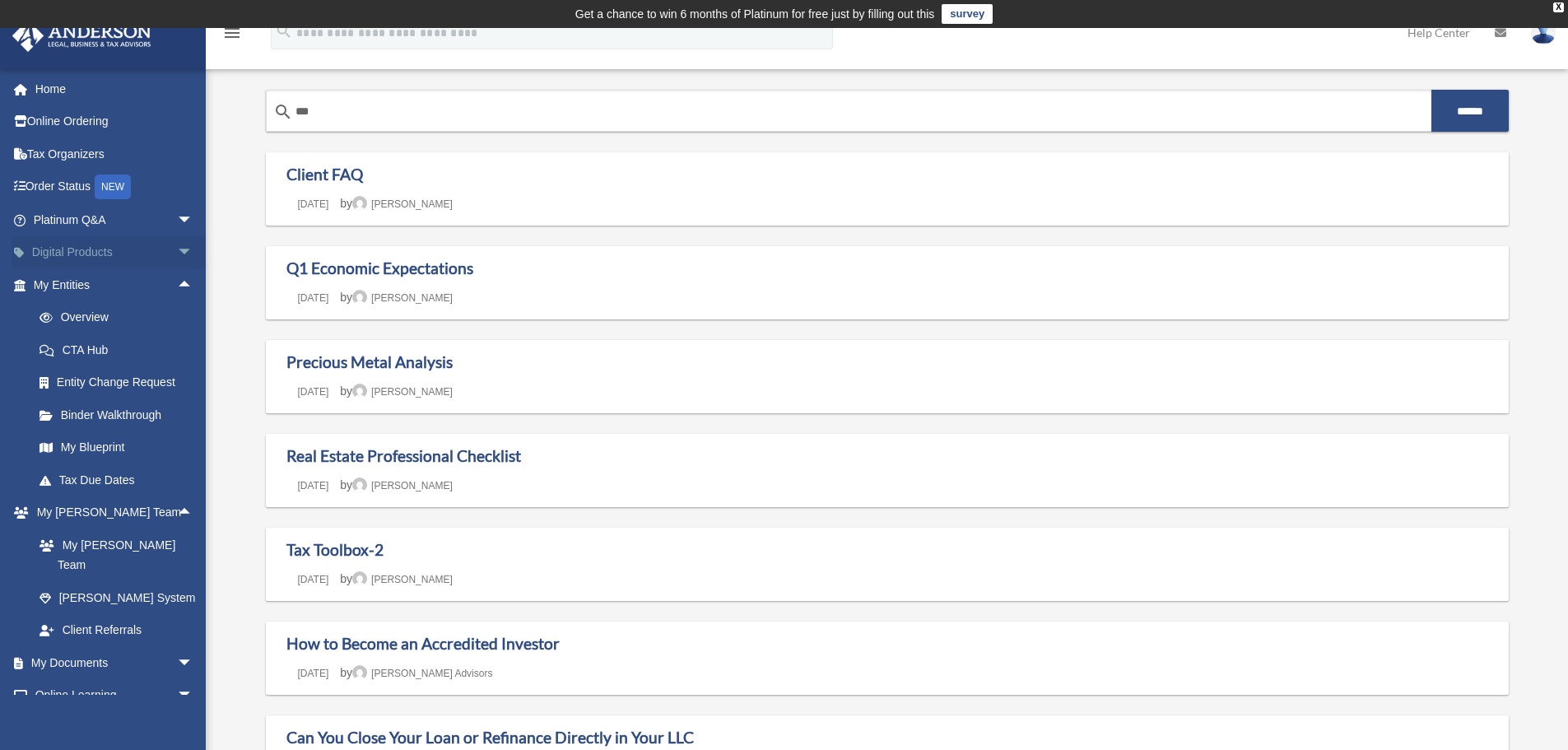
click at [177, 254] on span "arrow_drop_down" at bounding box center [193, 253] width 33 height 34
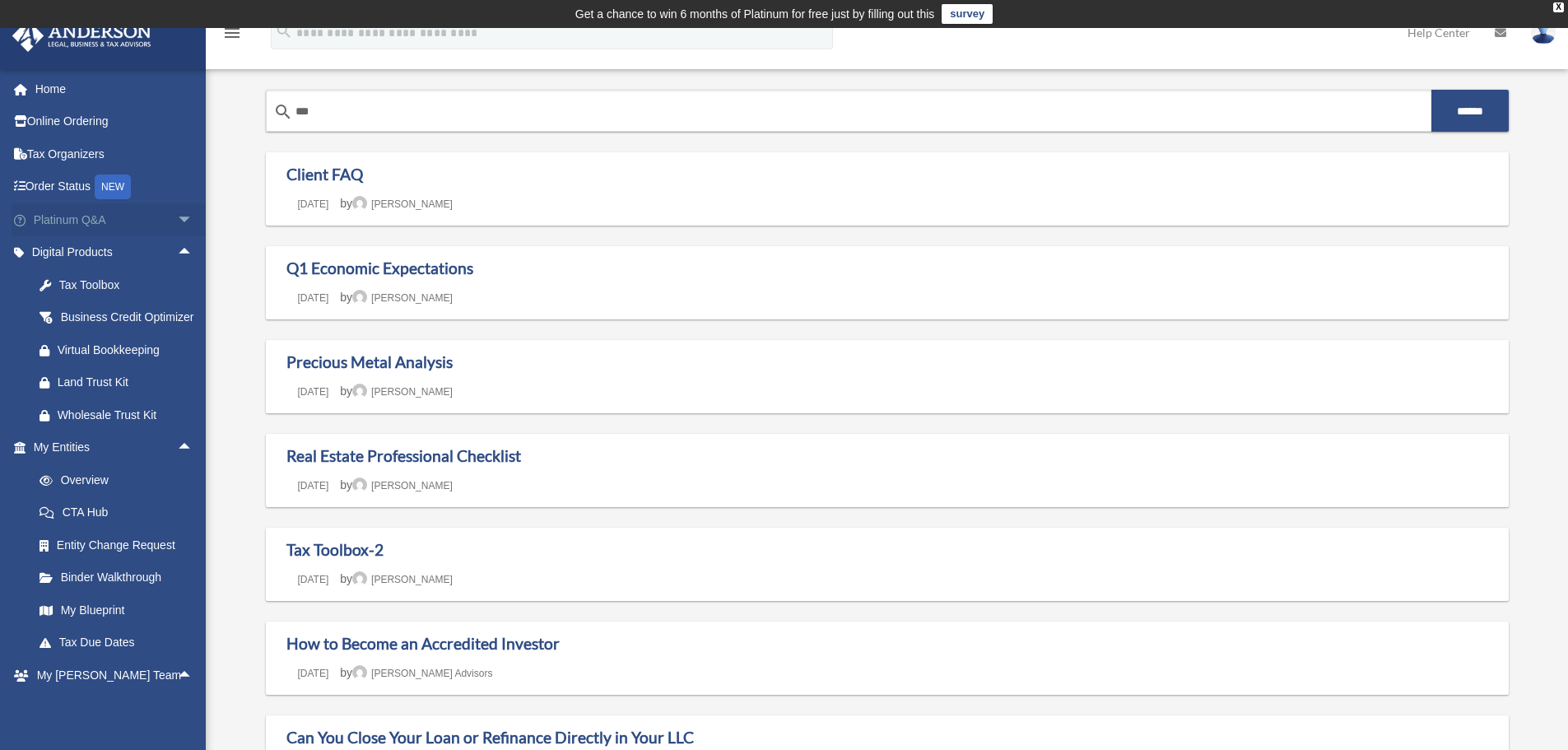
click at [177, 224] on span "arrow_drop_down" at bounding box center [193, 220] width 33 height 34
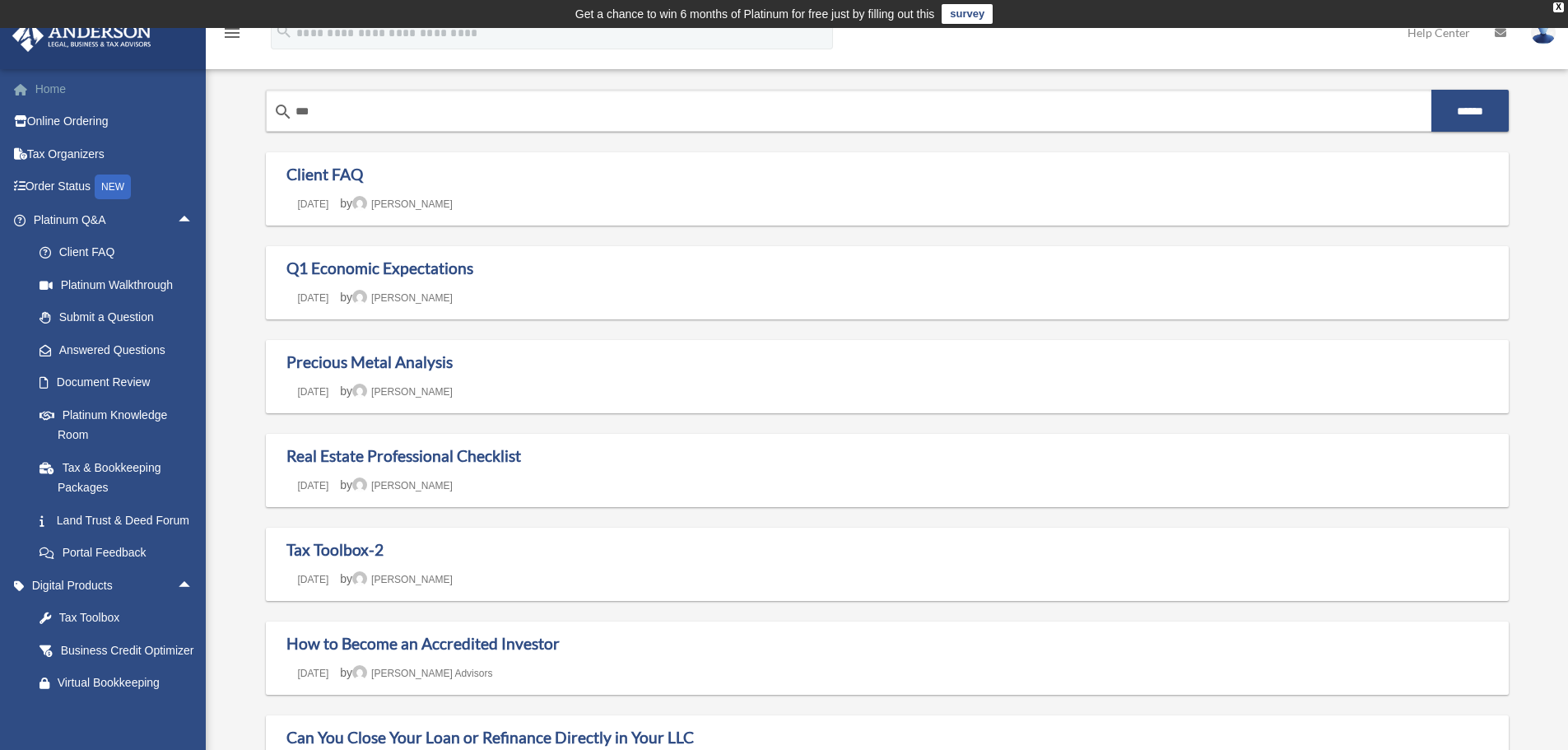
click at [58, 90] on link "Home" at bounding box center [115, 88] width 207 height 33
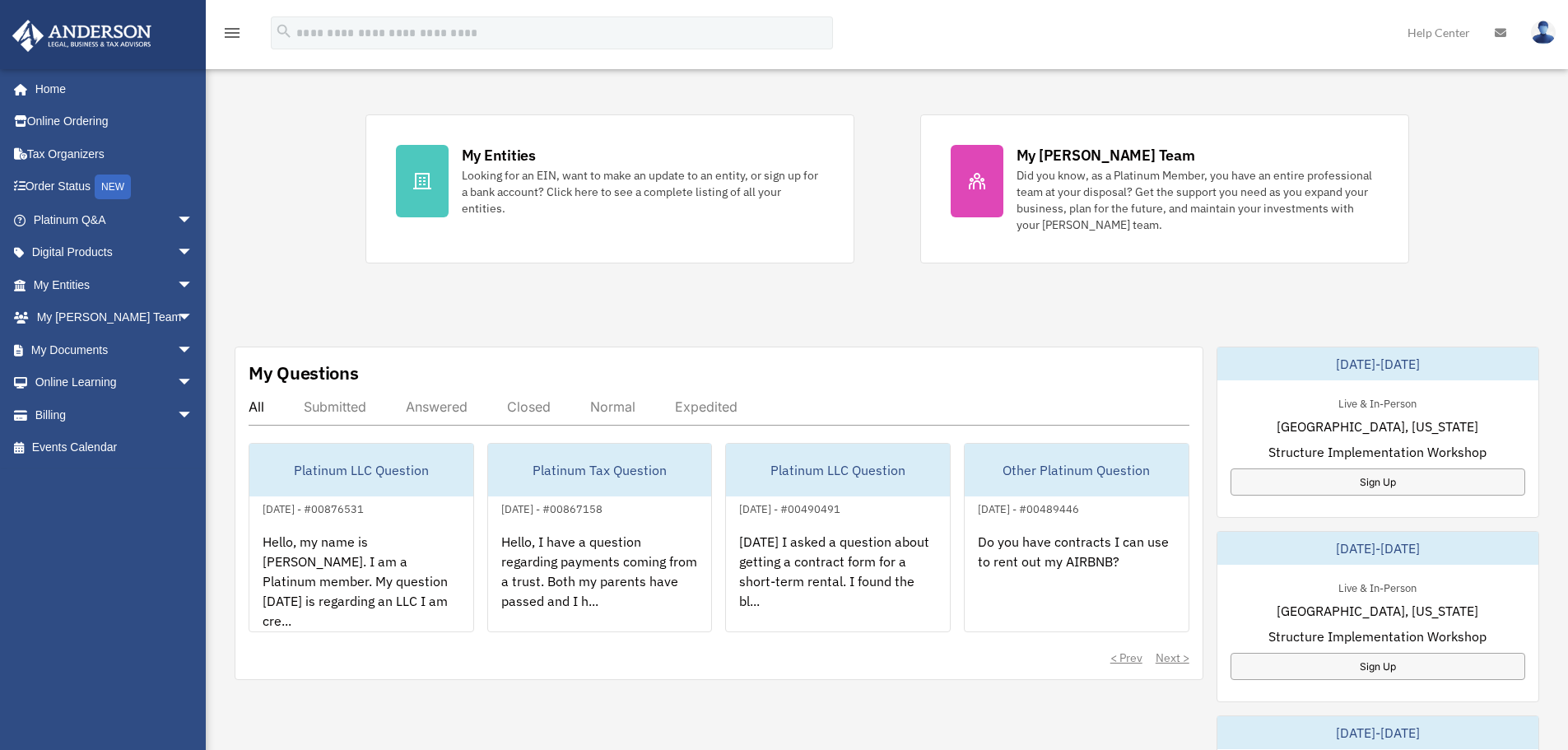
scroll to position [330, 0]
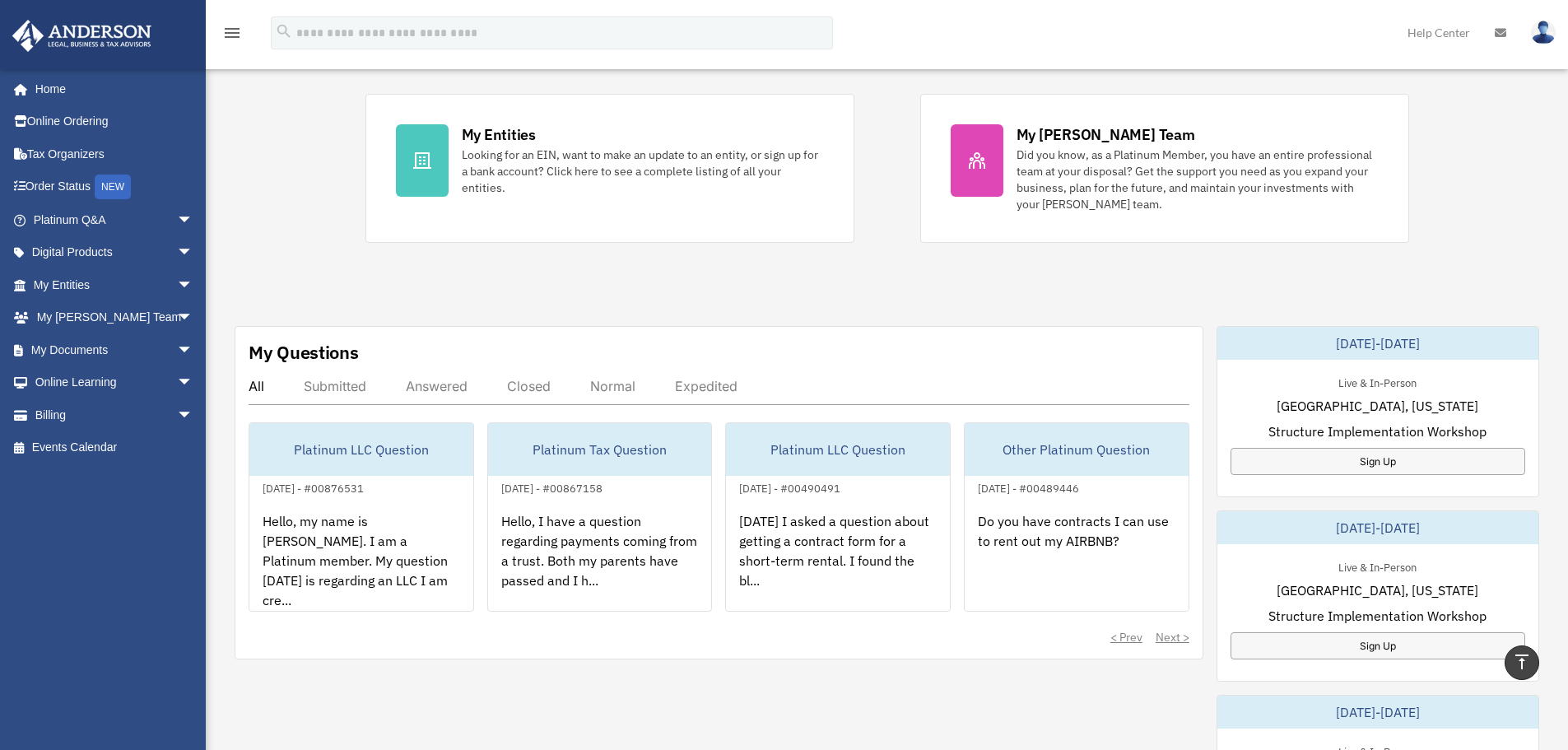
click at [346, 378] on div "Submitted" at bounding box center [335, 386] width 63 height 17
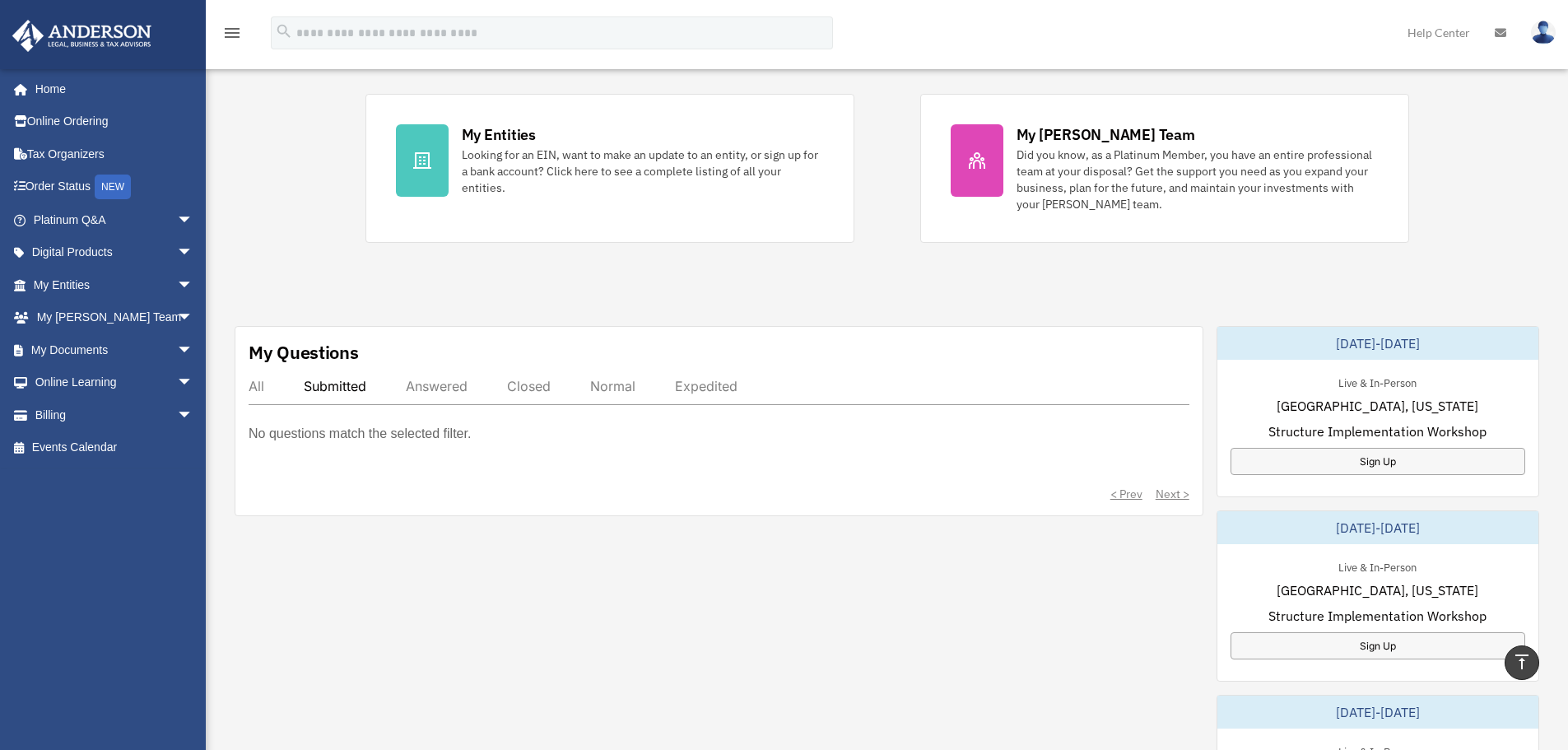
click at [433, 383] on div "Answered" at bounding box center [437, 386] width 62 height 17
click at [521, 391] on div "Closed" at bounding box center [529, 386] width 43 height 17
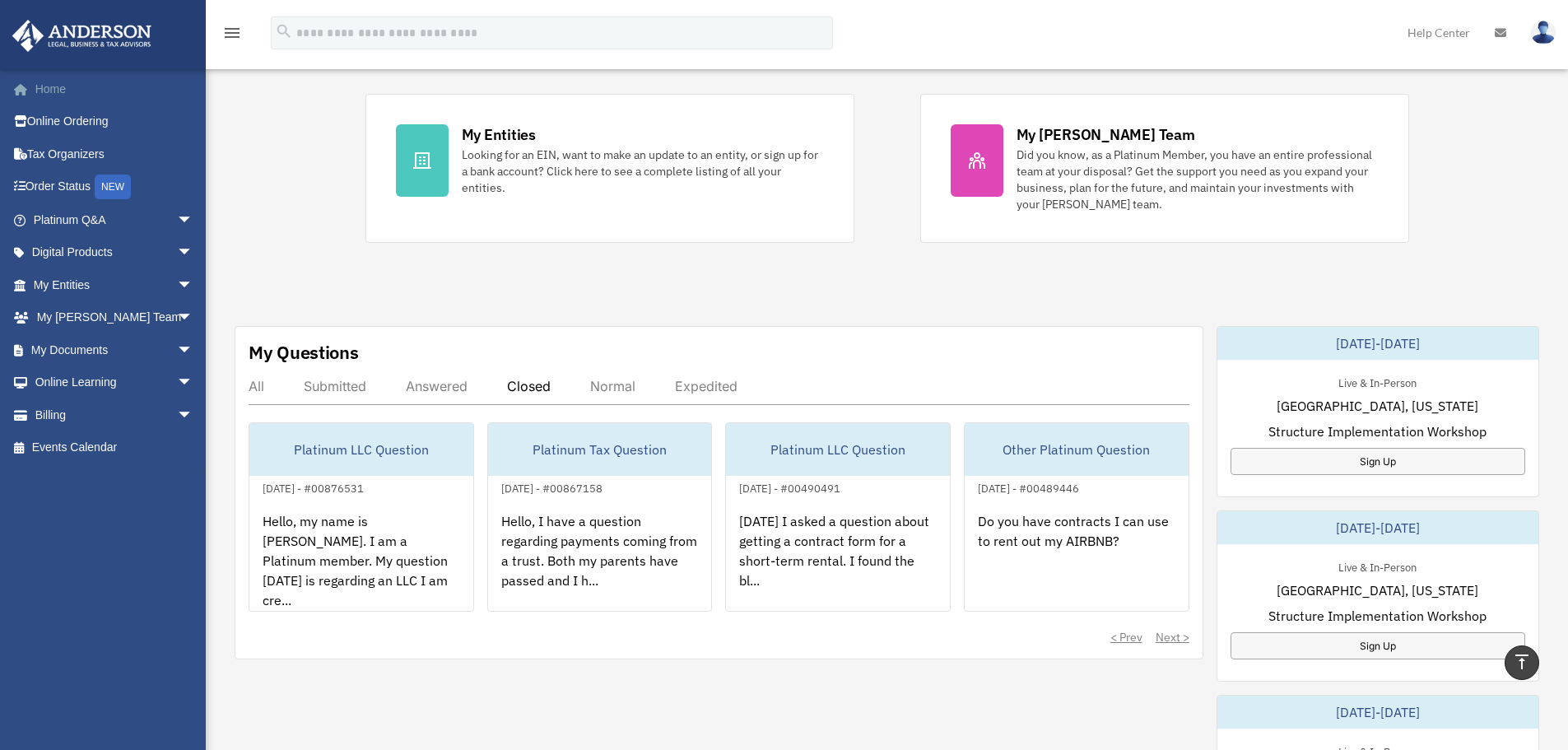
click at [69, 90] on link "Home" at bounding box center [115, 88] width 207 height 33
